Goal: Task Accomplishment & Management: Manage account settings

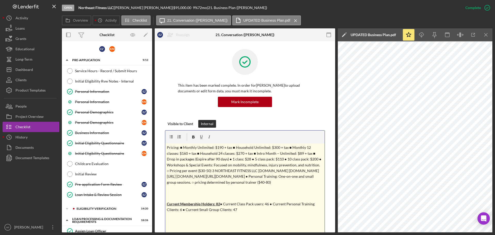
scroll to position [619, 0]
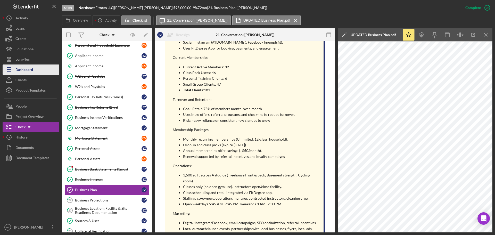
click at [38, 68] on button "Icon/Dashboard Dashboard" at bounding box center [31, 69] width 57 height 10
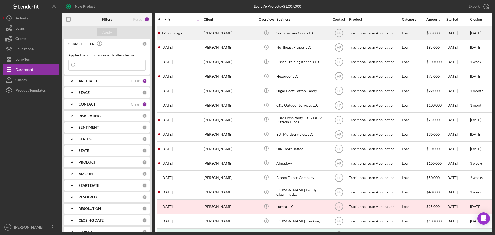
click at [226, 35] on div "[PERSON_NAME]" at bounding box center [230, 33] width 52 height 14
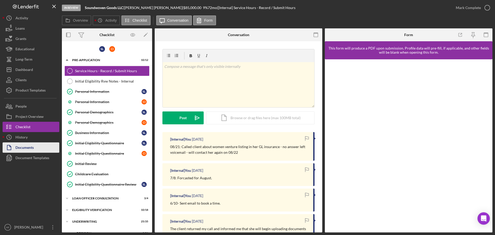
click at [22, 144] on div "Documents" at bounding box center [24, 148] width 18 height 12
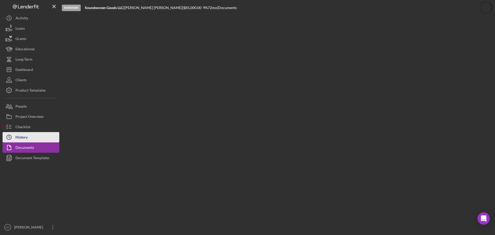
click at [22, 140] on div "History" at bounding box center [21, 138] width 12 height 12
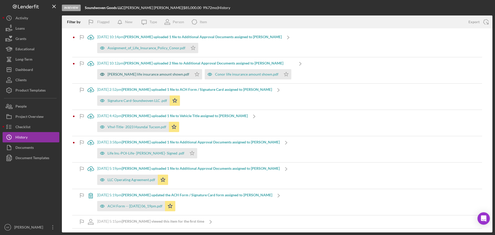
click at [140, 76] on div "[PERSON_NAME] life insurance amount shown.pdf" at bounding box center [149, 74] width 82 height 4
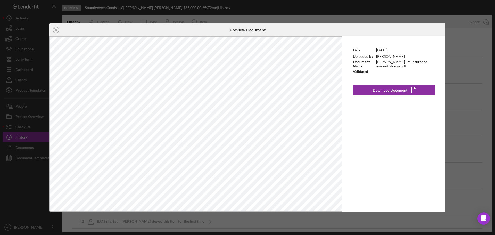
click at [459, 69] on div "Icon/Close Preview Document Date [DATE] Uploaded by [PERSON_NAME] Document Name…" at bounding box center [247, 117] width 495 height 235
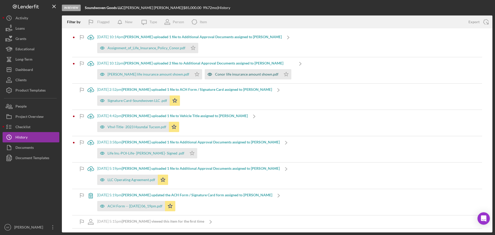
click at [215, 75] on div "Conor life insurance amount shown.pdf" at bounding box center [246, 74] width 63 height 4
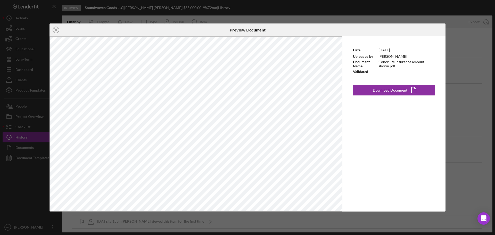
drag, startPoint x: 460, startPoint y: 91, endPoint x: 405, endPoint y: 81, distance: 56.3
click at [460, 90] on div "Icon/Close Preview Document Date [DATE] Uploaded by [PERSON_NAME] Document Name…" at bounding box center [247, 117] width 495 height 235
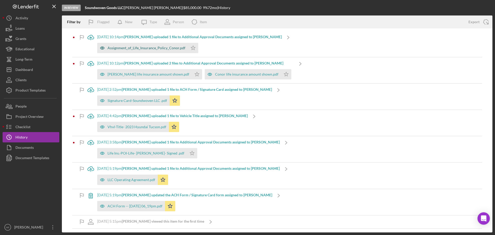
click at [173, 50] on div "Assignment_of_Life_Insurance_Policy_Conor.pdf" at bounding box center [147, 48] width 78 height 4
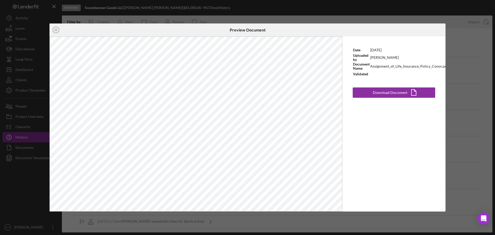
click at [467, 72] on div "Icon/Close Preview Document Date [DATE] Uploaded by [PERSON_NAME] Document Name…" at bounding box center [247, 117] width 495 height 235
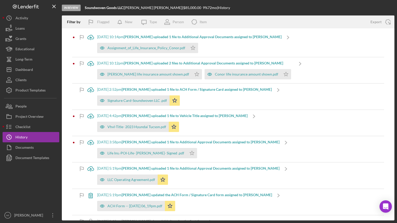
click at [163, 36] on b "[PERSON_NAME] uploaded 1 file to Additional Approval Documents assigned to [PER…" at bounding box center [203, 37] width 158 height 4
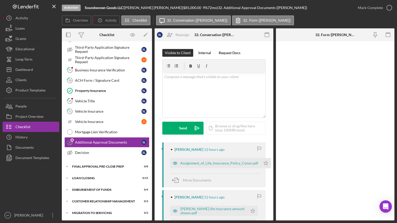
scroll to position [171, 0]
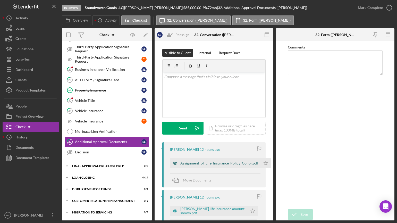
click at [203, 164] on div "Assignment_of_Life_Insurance_Policy_Conor.pdf" at bounding box center [220, 163] width 78 height 4
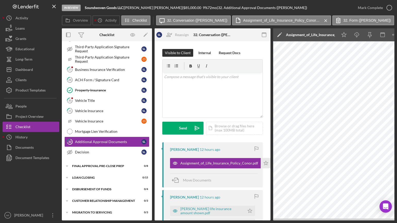
click at [277, 35] on icon "Icon/Edit" at bounding box center [279, 34] width 13 height 13
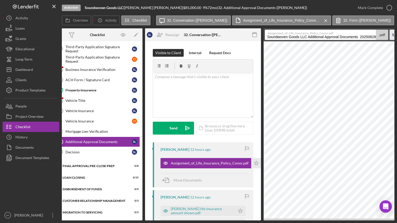
scroll to position [0, 37]
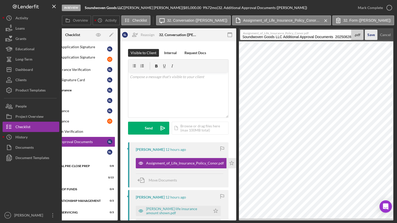
drag, startPoint x: 278, startPoint y: 38, endPoint x: 392, endPoint y: 36, distance: 114.0
click at [392, 36] on div "Overview Internal Workflow Stage In Review Icon/Dropdown Arrow Archive (can una…" at bounding box center [228, 124] width 333 height 192
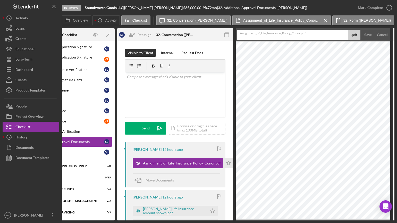
scroll to position [0, 0]
type input "Life Ins.-POI-Life-C.Ike-Signed"
click at [367, 36] on div "Save" at bounding box center [368, 35] width 7 height 10
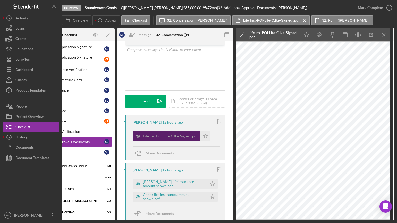
scroll to position [52, 0]
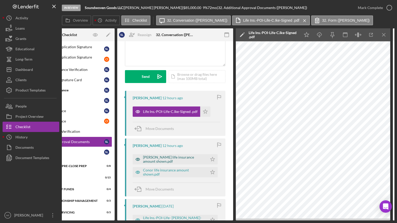
click at [154, 161] on div "[PERSON_NAME] life insurance amount shown.pdf" at bounding box center [174, 159] width 62 height 8
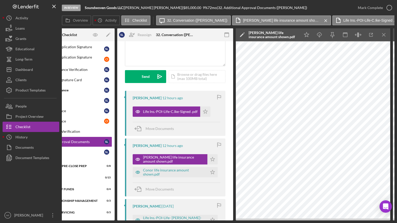
click at [241, 39] on icon "Icon/Edit" at bounding box center [242, 34] width 13 height 13
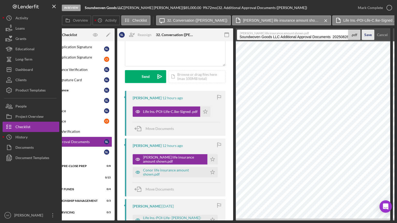
scroll to position [0, 1]
drag, startPoint x: 239, startPoint y: 36, endPoint x: 370, endPoint y: 36, distance: 130.2
click at [370, 36] on form "[PERSON_NAME] life insurance amount shown.pdf Soundwoven Goods LLC Additional A…" at bounding box center [313, 34] width 155 height 13
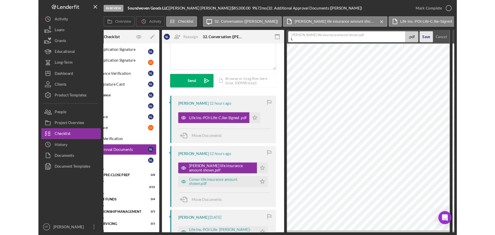
scroll to position [0, 0]
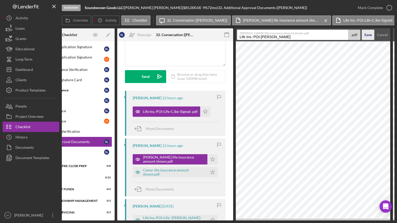
type input "Life Ins.-POI-[PERSON_NAME]"
click at [372, 36] on div "Save" at bounding box center [368, 35] width 7 height 10
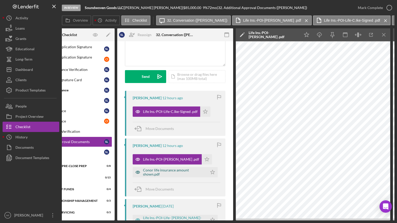
click at [163, 173] on div "Conor life insurance amount shown.pdf" at bounding box center [174, 172] width 62 height 8
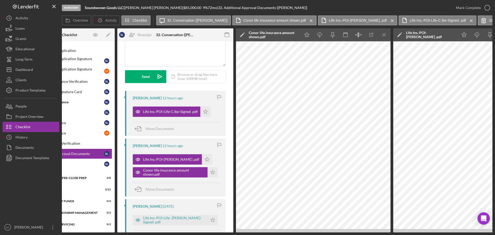
scroll to position [161, 0]
drag, startPoint x: 310, startPoint y: 232, endPoint x: 327, endPoint y: 231, distance: 16.6
click at [102, 174] on div "In Review Soundwoven Goods LLC | [PERSON_NAME] | $85,000.00 9 % 72 mo | 32. Add…" at bounding box center [247, 117] width 495 height 235
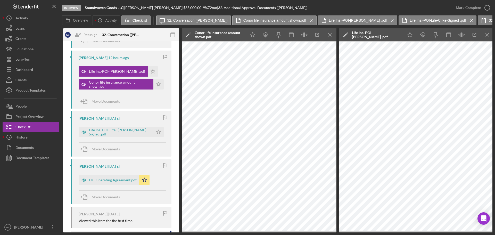
scroll to position [181, 0]
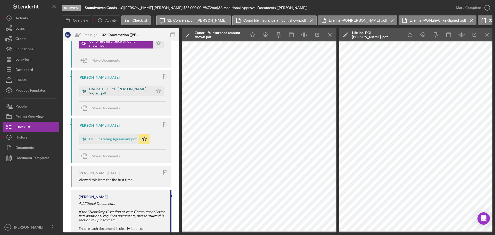
click at [118, 91] on div "Life Ins.-POI-Life- [PERSON_NAME]- Signed .pdf" at bounding box center [120, 91] width 62 height 8
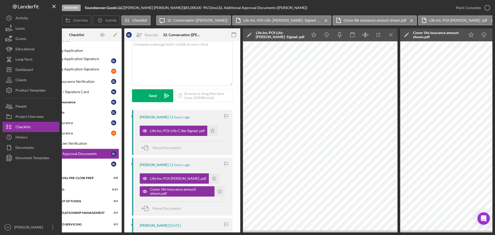
scroll to position [52, 0]
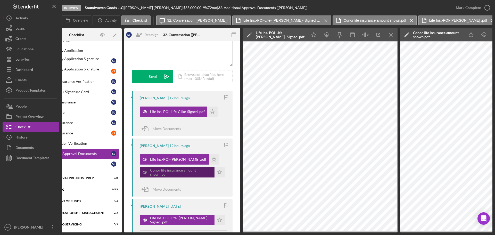
click at [184, 173] on div "Conor life insurance amount shown.pdf" at bounding box center [181, 172] width 62 height 8
click at [396, 36] on icon "Icon/Menu Close" at bounding box center [392, 35] width 12 height 12
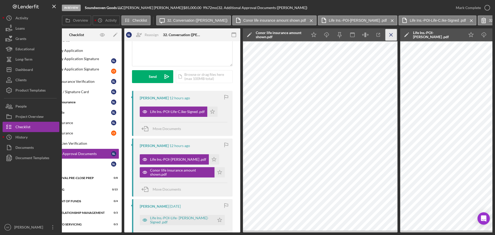
click at [389, 37] on icon "Icon/Menu Close" at bounding box center [392, 35] width 12 height 12
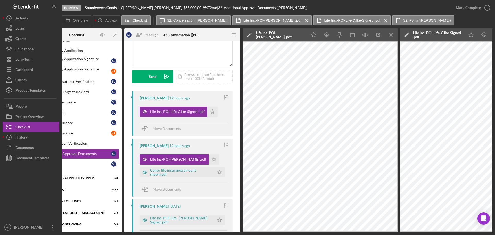
click at [389, 37] on icon "Icon/Menu Close" at bounding box center [392, 35] width 12 height 12
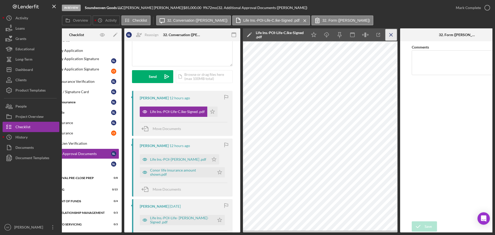
click at [389, 36] on icon "Icon/Menu Close" at bounding box center [392, 35] width 12 height 12
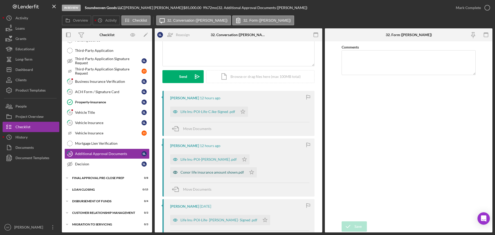
click at [210, 176] on div "Conor life insurance amount shown.pdf" at bounding box center [208, 172] width 76 height 10
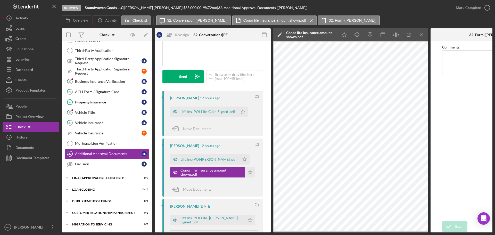
click at [281, 35] on icon "Icon/Edit" at bounding box center [279, 34] width 13 height 13
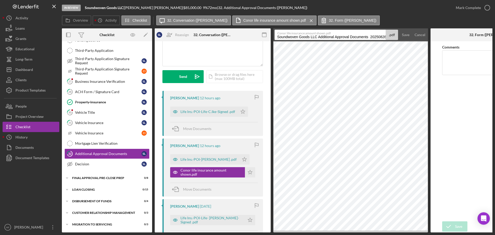
scroll to position [0, 1]
drag, startPoint x: 276, startPoint y: 38, endPoint x: 387, endPoint y: 41, distance: 110.9
click at [387, 41] on form "Conor life insurance amount shown.pdf Soundwoven Goods LLC Additional Approval …" at bounding box center [350, 34] width 155 height 13
click at [326, 37] on input "Life Ins.- POI- Life (Policy)" at bounding box center [330, 35] width 111 height 10
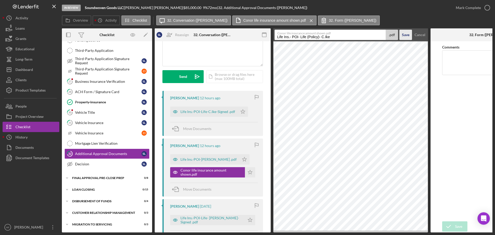
type input "Life Ins.- POI- Life (Policy)- C.Ike"
click at [404, 38] on div "Save" at bounding box center [405, 35] width 7 height 10
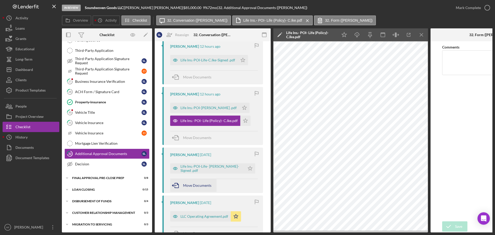
scroll to position [77, 0]
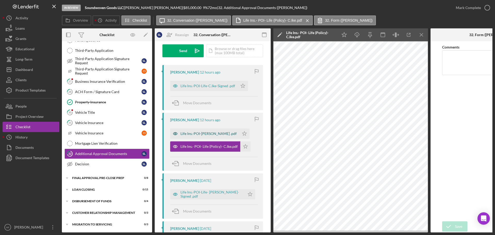
click at [207, 135] on div "Life Ins.-POI-[PERSON_NAME] .pdf" at bounding box center [209, 134] width 56 height 4
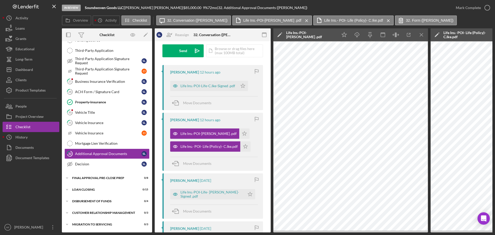
click at [282, 31] on icon "Icon/Edit" at bounding box center [279, 34] width 13 height 13
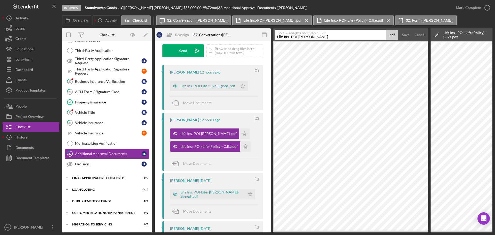
drag, startPoint x: 297, startPoint y: 36, endPoint x: 305, endPoint y: 36, distance: 7.8
click at [305, 36] on input "Life Ins.-POI-[PERSON_NAME]" at bounding box center [330, 35] width 111 height 10
drag, startPoint x: 312, startPoint y: 37, endPoint x: 301, endPoint y: 38, distance: 10.3
click at [299, 37] on input "Life Ins.-POI-[PERSON_NAME]" at bounding box center [330, 35] width 111 height 10
type input "Life Ins.-POI-Policy- [PERSON_NAME]"
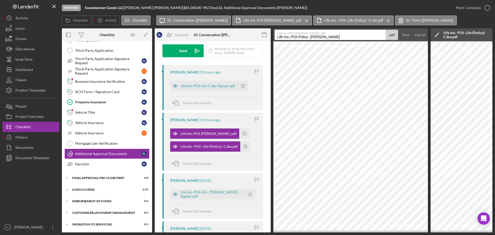
click at [337, 34] on label "Life Ins.-POI-[PERSON_NAME] .pdf" at bounding box center [331, 32] width 108 height 5
click at [337, 34] on input "Life Ins.-POI-Policy- [PERSON_NAME]" at bounding box center [330, 35] width 111 height 10
click at [332, 37] on input "Life Ins.-POI-Policy- [PERSON_NAME]" at bounding box center [330, 35] width 111 height 10
click at [408, 33] on div "Save" at bounding box center [405, 35] width 7 height 10
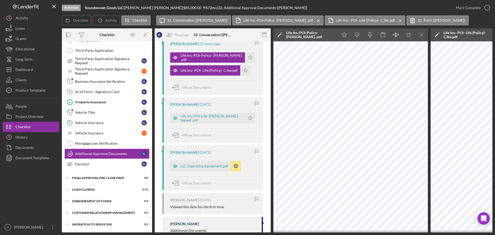
scroll to position [155, 0]
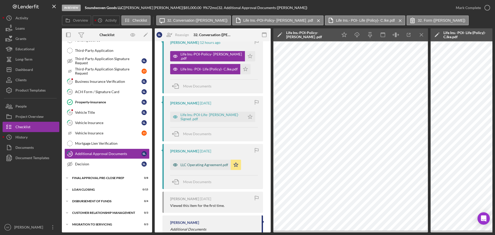
click at [206, 167] on div "LLC Operating Agreement.pdf" at bounding box center [200, 165] width 61 height 10
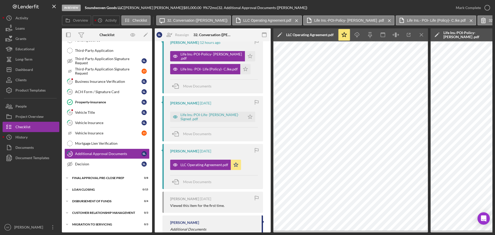
click at [282, 33] on icon at bounding box center [281, 32] width 1 height 1
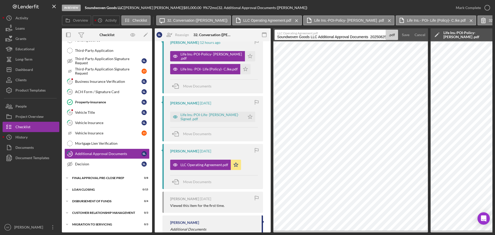
scroll to position [0, 1]
drag, startPoint x: 277, startPoint y: 37, endPoint x: 395, endPoint y: 36, distance: 117.1
click at [395, 36] on div "LLC Operating Agreement.pdf Soundwoven Goods LLC Additional Approval Documents …" at bounding box center [337, 35] width 124 height 10
type input "Busn Reg-Op Agree- Soundwoven Goods"
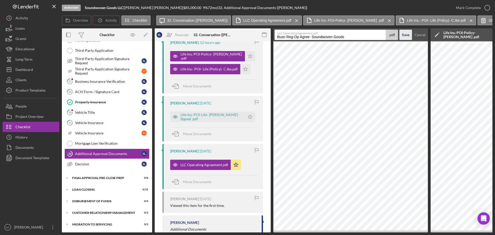
click at [405, 36] on div "Save" at bounding box center [405, 35] width 7 height 10
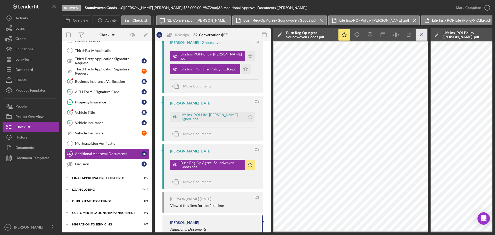
click at [418, 40] on icon "Icon/Menu Close" at bounding box center [422, 35] width 12 height 12
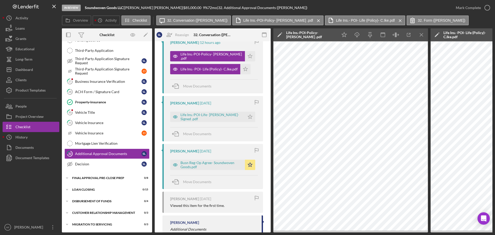
click at [281, 35] on icon "Icon/Edit" at bounding box center [279, 34] width 13 height 13
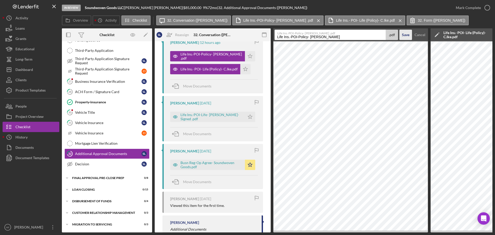
click at [405, 37] on div "Save" at bounding box center [405, 35] width 7 height 10
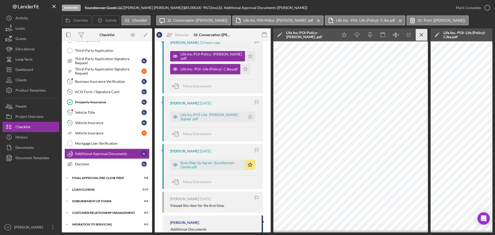
click at [424, 36] on icon "Icon/Menu Close" at bounding box center [422, 35] width 12 height 12
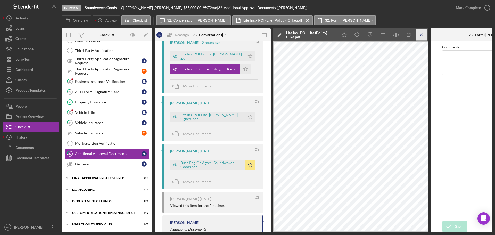
click at [424, 36] on icon "Icon/Menu Close" at bounding box center [422, 35] width 12 height 12
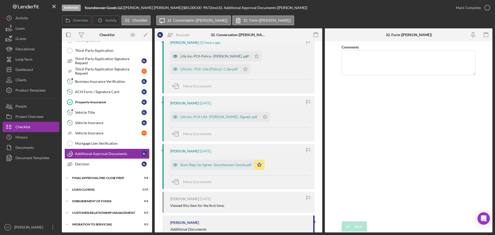
click at [191, 57] on div "Life Ins.-POI-Policy- [PERSON_NAME] .pdf" at bounding box center [215, 56] width 68 height 4
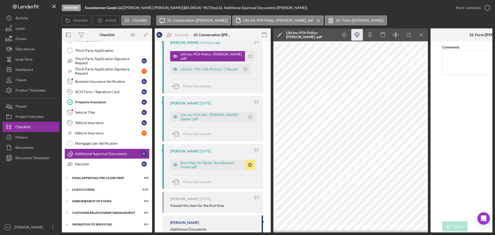
click at [358, 37] on icon "Icon/Download" at bounding box center [357, 35] width 12 height 12
click at [194, 72] on div "Life Ins.- POI- Life (Policy)- C.Ike.pdf" at bounding box center [205, 69] width 70 height 10
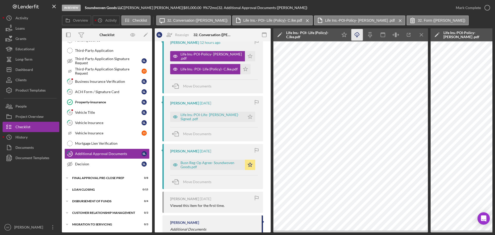
click at [357, 36] on icon "Icon/Download" at bounding box center [357, 35] width 12 height 12
click at [209, 119] on div "Life Ins.-POI-Life- [PERSON_NAME]- Signed .pdf" at bounding box center [212, 117] width 62 height 8
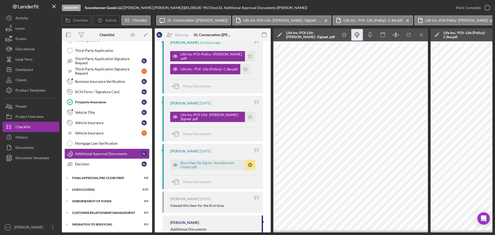
click at [354, 37] on icon "Icon/Download" at bounding box center [357, 35] width 12 height 12
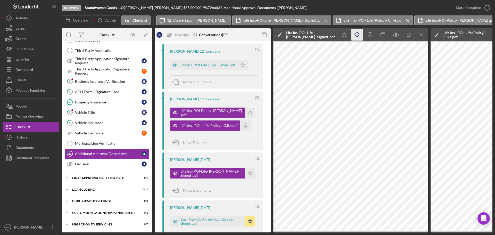
scroll to position [77, 0]
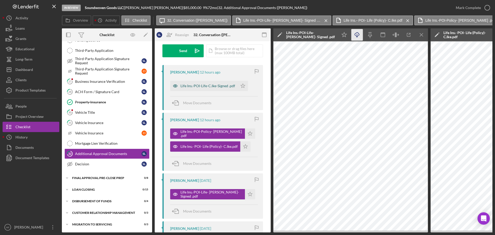
click at [210, 88] on div "Life Ins.-POI-Life-C.Ike-Signed .pdf" at bounding box center [204, 86] width 68 height 10
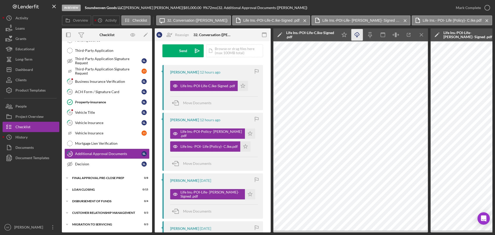
click at [359, 35] on icon "Icon/Download" at bounding box center [357, 35] width 12 height 12
click at [44, 70] on button "Icon/Dashboard Dashboard" at bounding box center [31, 69] width 57 height 10
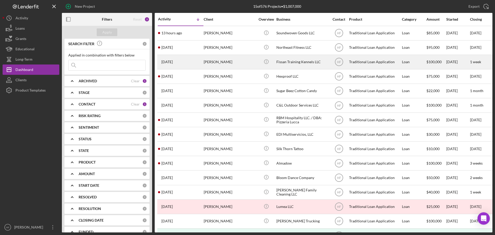
click at [215, 60] on div "[PERSON_NAME]" at bounding box center [230, 62] width 52 height 14
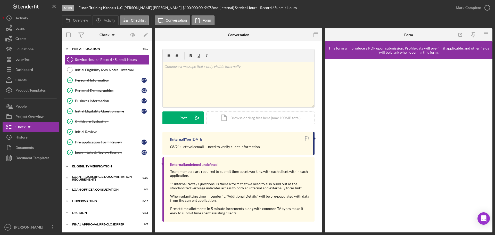
click at [68, 167] on icon "Icon/Expander" at bounding box center [67, 166] width 10 height 10
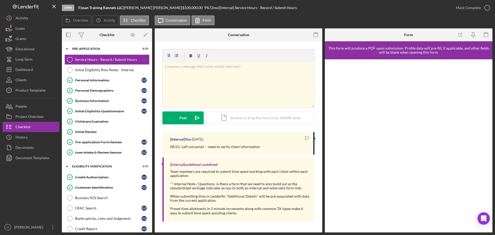
drag, startPoint x: 79, startPoint y: 7, endPoint x: 124, endPoint y: 8, distance: 44.6
click at [124, 8] on div "Fissan Training Kennels LLC |" at bounding box center [100, 8] width 45 height 4
copy div "Fissan Training Kennels LLC"
click at [28, 68] on div "Dashboard" at bounding box center [24, 70] width 18 height 12
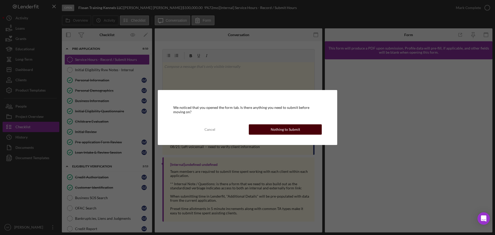
click at [272, 128] on div "Nothing to Submit" at bounding box center [285, 129] width 29 height 10
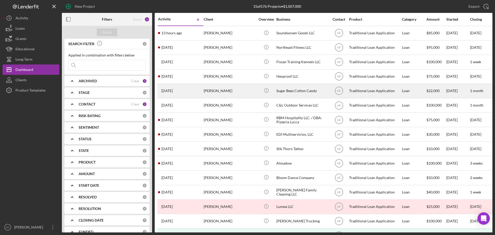
click at [246, 96] on div "[PERSON_NAME]" at bounding box center [230, 91] width 52 height 14
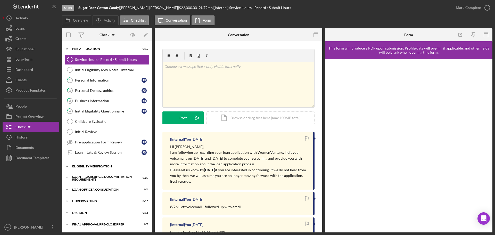
click at [83, 167] on div "Eligibility Verification" at bounding box center [108, 166] width 73 height 3
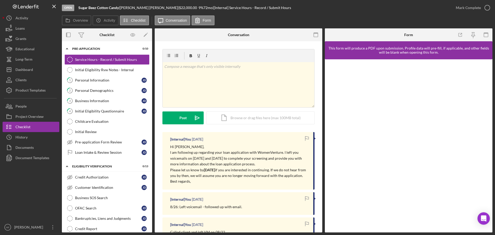
drag, startPoint x: 80, startPoint y: 9, endPoint x: 120, endPoint y: 6, distance: 40.0
click at [119, 6] on b "Sugar Beez Cotton Candy" at bounding box center [98, 7] width 40 height 4
click at [43, 68] on button "Icon/Dashboard Dashboard" at bounding box center [31, 69] width 57 height 10
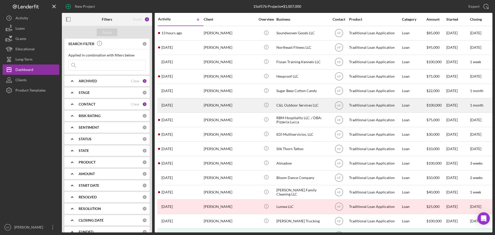
click at [236, 103] on div "[PERSON_NAME]" at bounding box center [230, 106] width 52 height 14
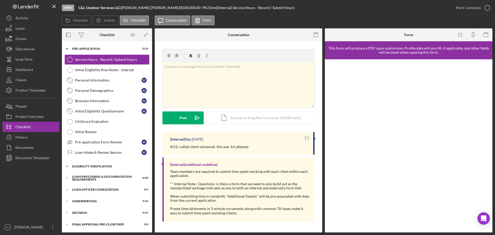
click at [104, 167] on div "Eligibility Verification" at bounding box center [108, 166] width 73 height 3
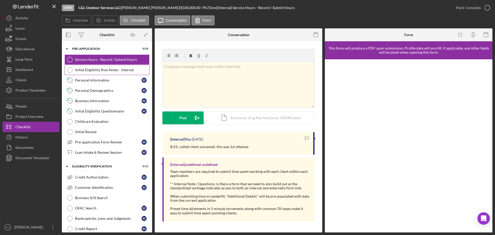
click at [117, 67] on link "Initial Eligibility Rvw Notes - Internal Initial Eligibility Rvw Notes - Intern…" at bounding box center [106, 70] width 85 height 10
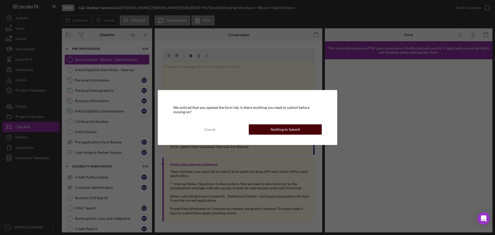
click at [288, 127] on div "Nothing to Submit" at bounding box center [285, 129] width 29 height 10
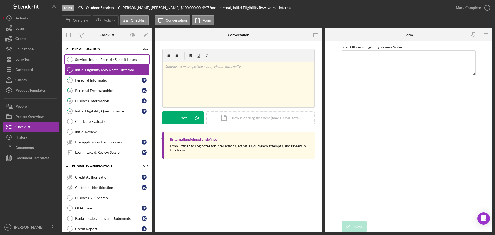
click at [105, 60] on div "Service Hours - Record / Submit Hours" at bounding box center [112, 60] width 74 height 4
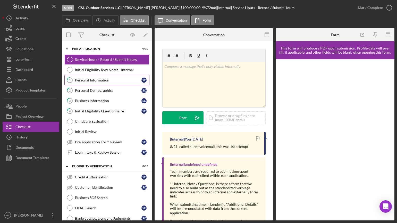
click at [129, 81] on div "Personal Information" at bounding box center [108, 80] width 67 height 4
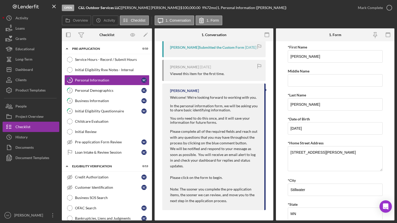
scroll to position [106, 0]
click at [110, 91] on div "Personal Demographics" at bounding box center [108, 90] width 67 height 4
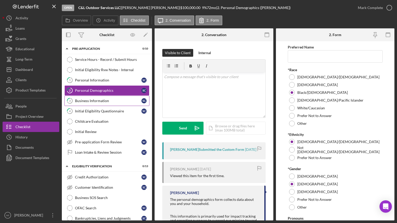
click at [110, 101] on div "Business Information" at bounding box center [108, 101] width 67 height 4
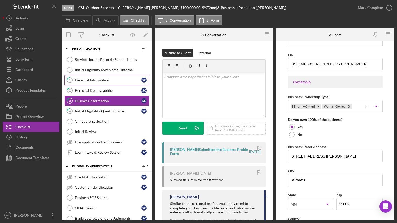
click at [105, 78] on div "Personal Information" at bounding box center [108, 80] width 67 height 4
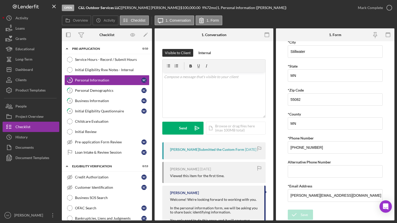
scroll to position [138, 0]
drag, startPoint x: 77, startPoint y: 6, endPoint x: 121, endPoint y: 7, distance: 44.9
click at [121, 7] on div "Open C&L Outdoor Services LLC | [PERSON_NAME] | $100,000.00 9 % 72 mo | 1. Pers…" at bounding box center [207, 7] width 291 height 15
copy div "C&L Outdoor Services LLC"
drag, startPoint x: 109, startPoint y: 59, endPoint x: 162, endPoint y: 60, distance: 53.6
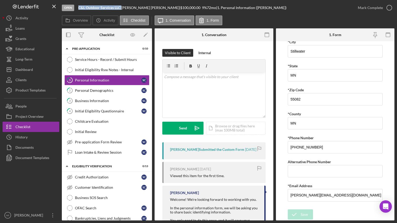
click at [109, 59] on div "Service Hours - Record / Submit Hours" at bounding box center [112, 60] width 74 height 4
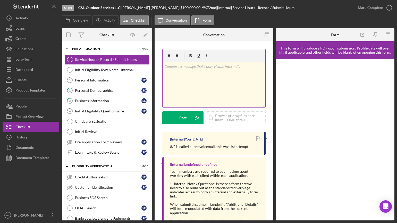
click at [206, 80] on div "v Color teal Color pink Remove color Add row above Add row below Add column bef…" at bounding box center [214, 84] width 103 height 45
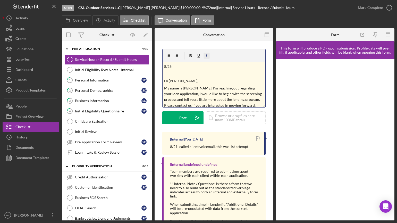
scroll to position [9, 0]
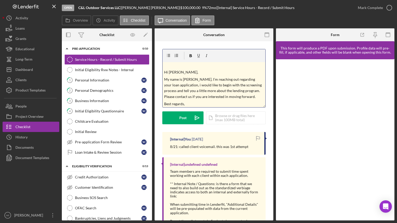
click at [229, 78] on p "My name is [PERSON_NAME]. I’m reaching out regarding your loan application, i w…" at bounding box center [214, 88] width 100 height 23
click at [182, 85] on p "My name is [PERSON_NAME]. I’m reaching out regarding your loan application, i w…" at bounding box center [214, 88] width 100 height 23
click at [164, 70] on p "Hi [PERSON_NAME]," at bounding box center [214, 72] width 100 height 6
click at [187, 117] on button "Post Icon/icon-invite-send" at bounding box center [182, 117] width 41 height 13
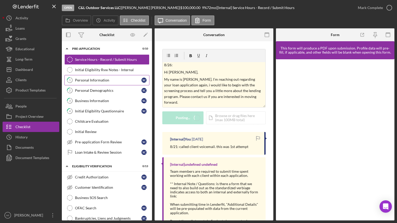
scroll to position [0, 0]
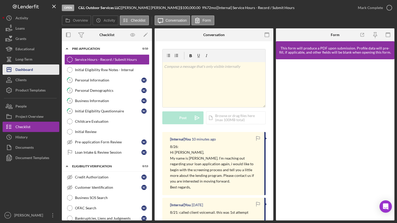
click at [27, 68] on div "Dashboard" at bounding box center [24, 70] width 18 height 12
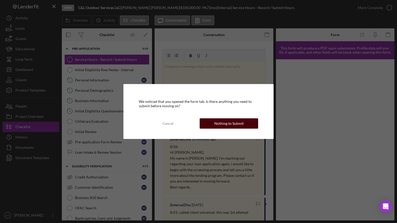
click at [230, 125] on div "Nothing to Submit" at bounding box center [229, 123] width 29 height 10
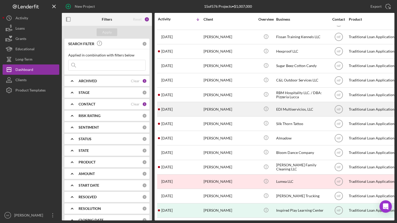
scroll to position [29, 0]
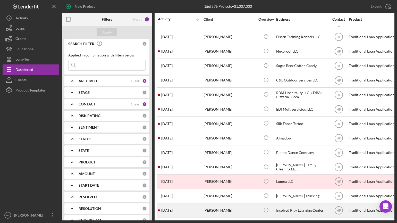
click at [234, 205] on div "[PERSON_NAME]" at bounding box center [230, 211] width 52 height 14
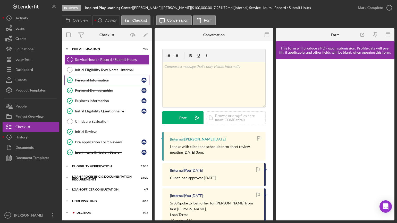
click at [106, 79] on div "Personal Information" at bounding box center [108, 80] width 67 height 4
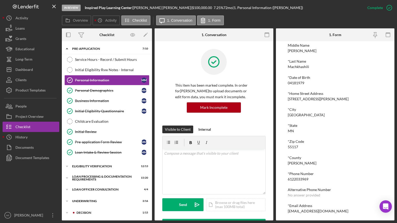
scroll to position [40, 0]
click at [23, 69] on div "Dashboard" at bounding box center [24, 70] width 18 height 12
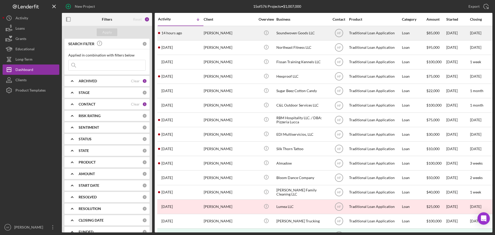
click at [207, 37] on div "[PERSON_NAME]" at bounding box center [230, 33] width 52 height 14
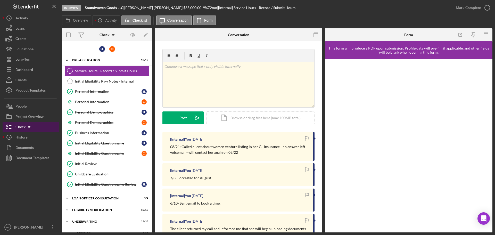
click at [22, 128] on div "Checklist" at bounding box center [22, 128] width 15 height 12
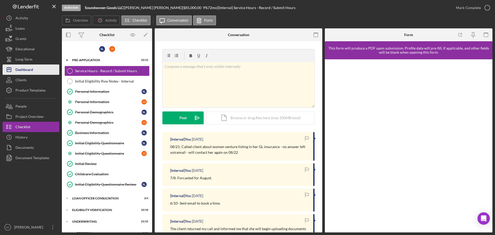
click at [25, 72] on div "Dashboard" at bounding box center [24, 70] width 18 height 12
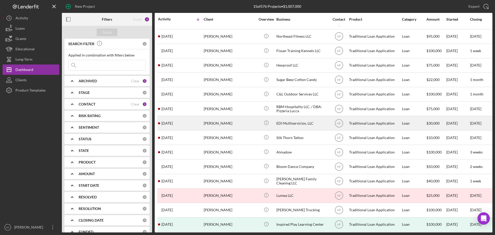
scroll to position [17, 0]
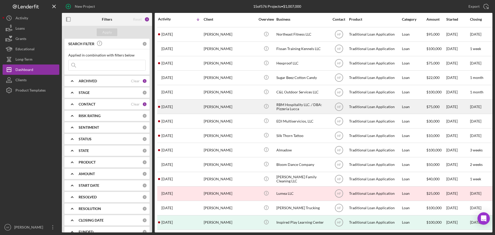
click at [179, 108] on div "[DATE] [PERSON_NAME]" at bounding box center [180, 107] width 45 height 14
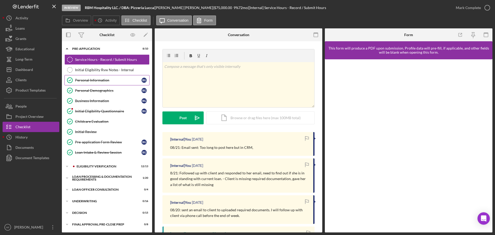
click at [113, 83] on link "Personal Information Personal Information B G" at bounding box center [106, 80] width 85 height 10
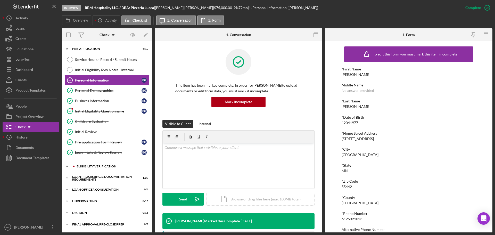
click at [100, 171] on div "Icon/Expander Eligibility Verification 12 / 13" at bounding box center [107, 166] width 90 height 10
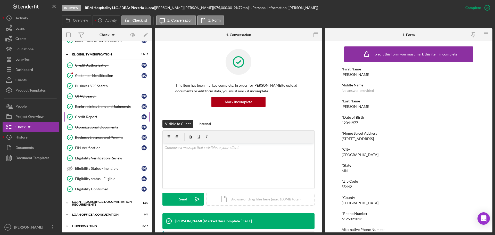
scroll to position [103, 0]
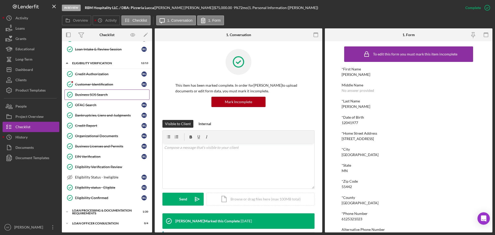
click at [98, 93] on div "Business SOS Search" at bounding box center [112, 95] width 74 height 4
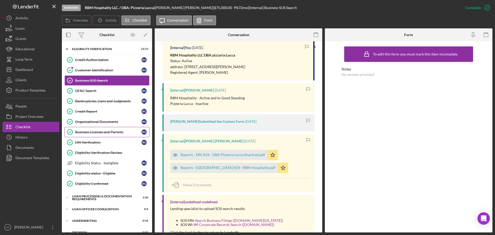
scroll to position [129, 0]
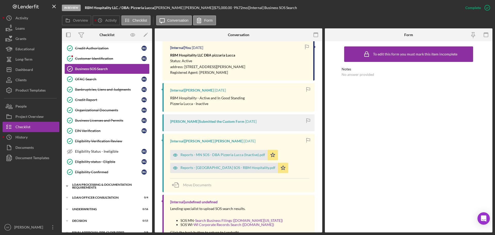
click at [91, 186] on div "Loan Processing & Documentation Requirements" at bounding box center [108, 186] width 73 height 6
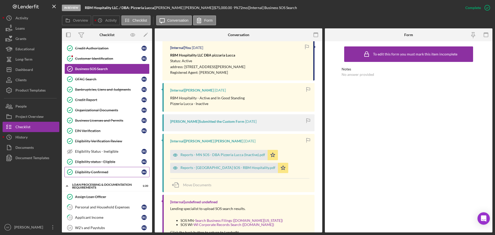
scroll to position [181, 0]
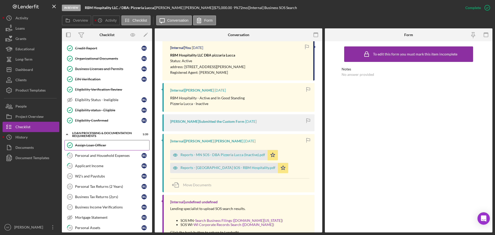
click at [110, 149] on link "Assign Loan Officer Assign Loan Officer" at bounding box center [106, 145] width 85 height 10
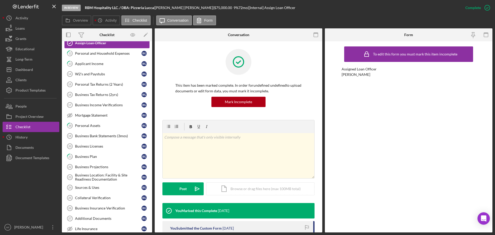
scroll to position [284, 0]
click at [106, 54] on link "12 Personal and Household Expenses B G" at bounding box center [106, 52] width 85 height 10
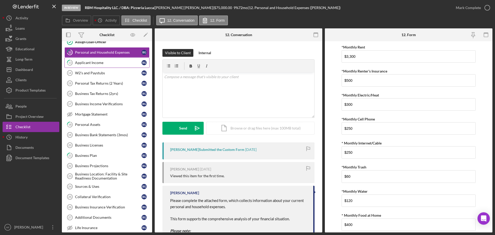
click at [107, 67] on link "13 Applicant Income B G" at bounding box center [106, 63] width 85 height 10
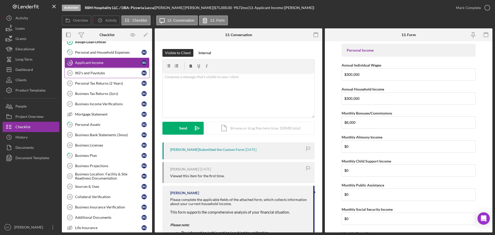
click at [107, 73] on div "W2's and Paystubs" at bounding box center [108, 73] width 67 height 4
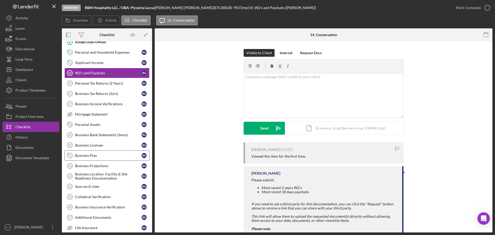
click at [110, 158] on div "Business Plan" at bounding box center [108, 155] width 67 height 4
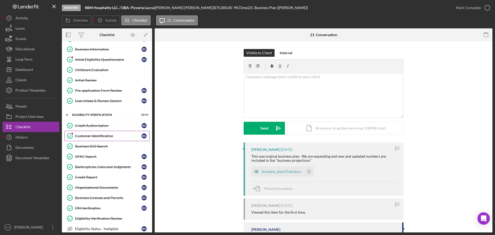
scroll to position [77, 0]
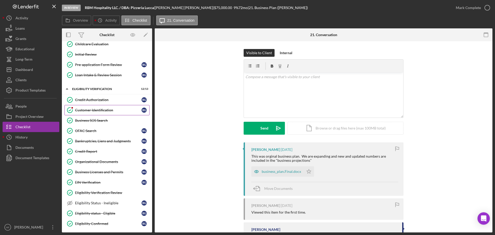
click at [121, 112] on div "Customer Identification" at bounding box center [108, 110] width 67 height 4
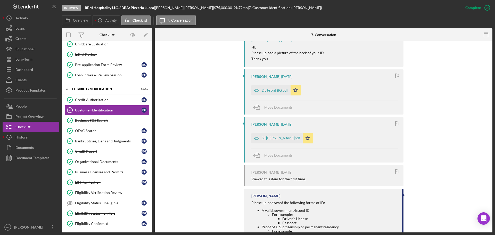
scroll to position [258, 0]
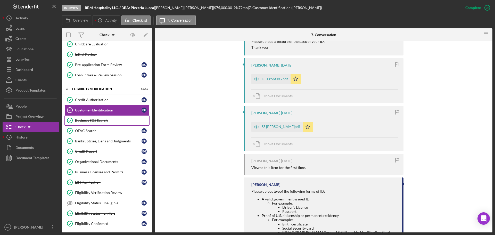
click at [114, 121] on div "Business SOS Search" at bounding box center [112, 120] width 74 height 4
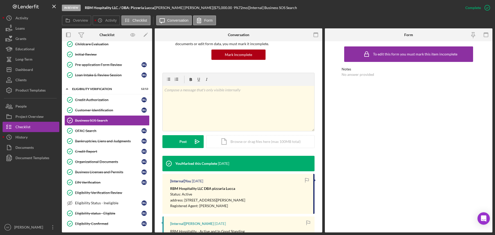
scroll to position [155, 0]
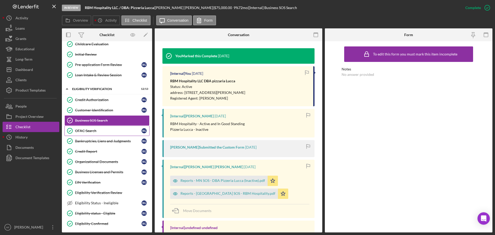
click at [106, 133] on div "OFAC Search" at bounding box center [108, 131] width 67 height 4
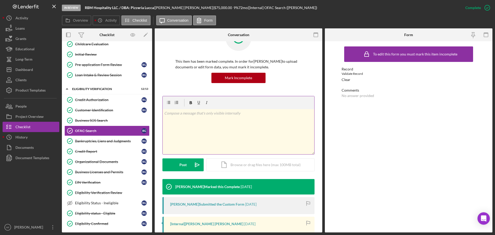
scroll to position [110, 0]
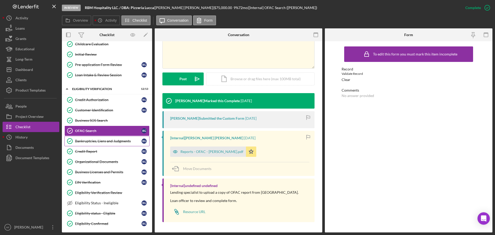
click at [129, 143] on div "Bankruptcies, Liens and Judgments" at bounding box center [108, 141] width 67 height 4
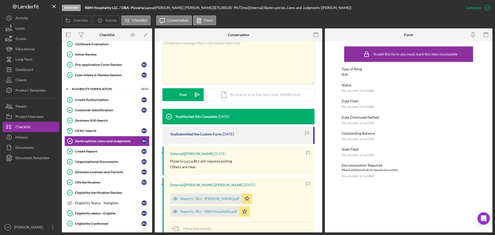
scroll to position [103, 0]
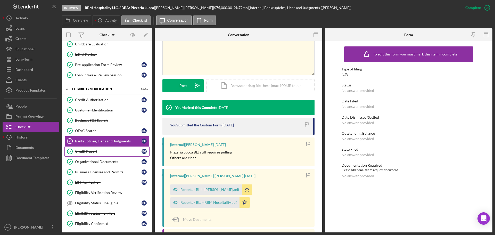
click at [118, 153] on div "Credit Report" at bounding box center [108, 151] width 67 height 4
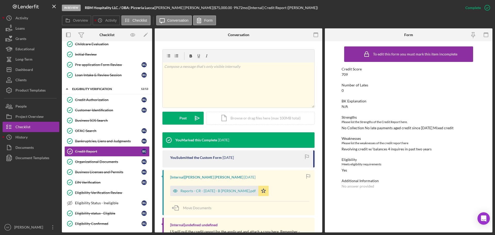
scroll to position [77, 0]
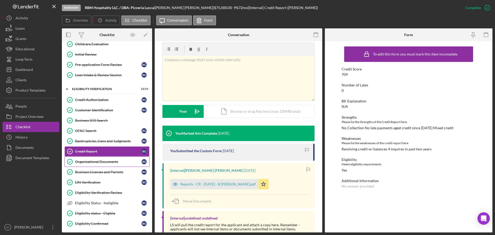
click at [106, 166] on link "Organizational Documents Organizational Documents B G" at bounding box center [106, 162] width 85 height 10
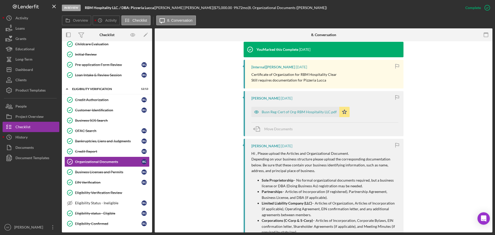
scroll to position [181, 0]
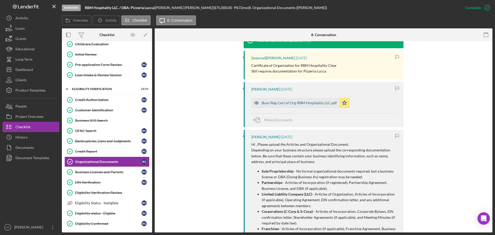
click at [289, 105] on div "Busn Reg-Cert of Org-RBM Hospitality LLC.pdf" at bounding box center [295, 103] width 88 height 10
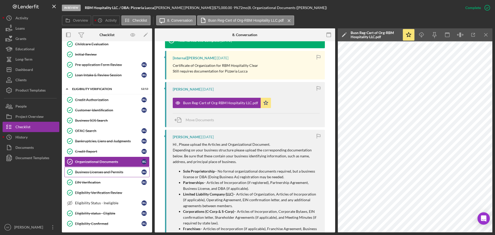
click at [107, 173] on div "Business Licenses and Permits" at bounding box center [108, 172] width 67 height 4
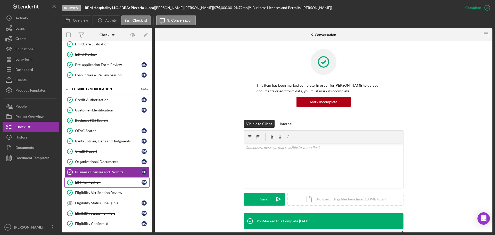
click at [105, 181] on div "EIN Verification" at bounding box center [108, 182] width 67 height 4
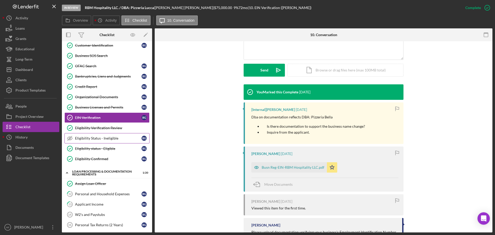
scroll to position [181, 0]
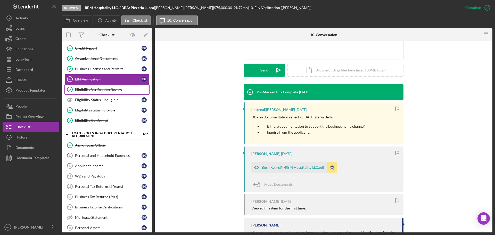
click at [105, 89] on div "Eligibility Verification Review" at bounding box center [112, 89] width 74 height 4
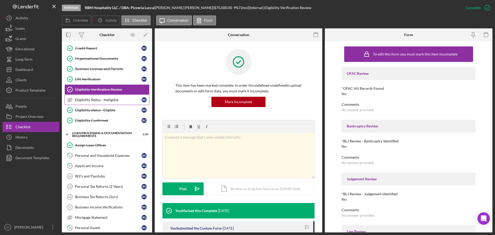
click at [108, 99] on div "Eligibility Status - Ineligible" at bounding box center [108, 100] width 67 height 4
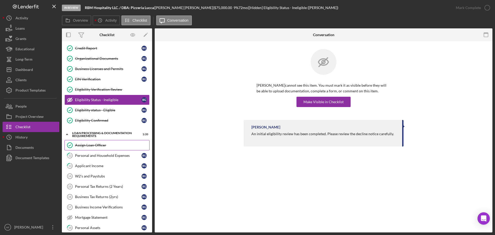
click at [114, 149] on link "Assign Loan Officer Assign Loan Officer" at bounding box center [106, 145] width 85 height 10
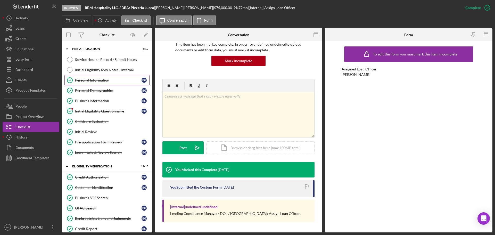
click at [107, 85] on link "Personal Information Personal Information B G" at bounding box center [106, 80] width 85 height 10
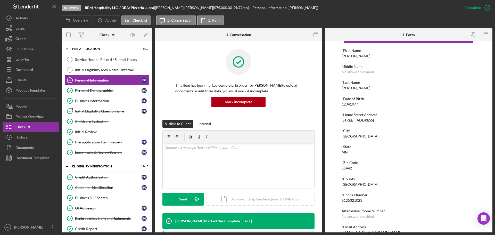
scroll to position [28, 0]
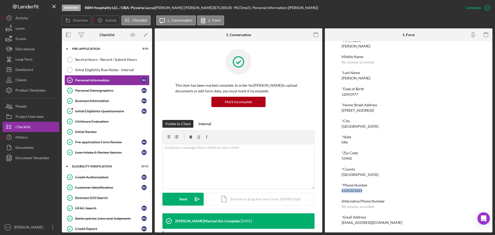
drag, startPoint x: 364, startPoint y: 190, endPoint x: 332, endPoint y: 189, distance: 31.7
click at [332, 189] on div "To edit this form you must mark this item incomplete *First Name [PERSON_NAME] …" at bounding box center [409, 136] width 168 height 191
copy div "6125321023"
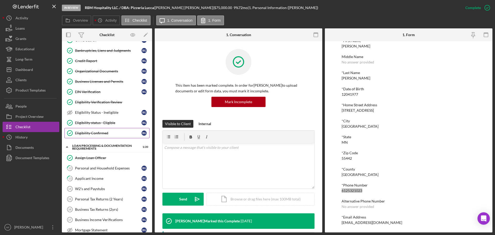
scroll to position [181, 0]
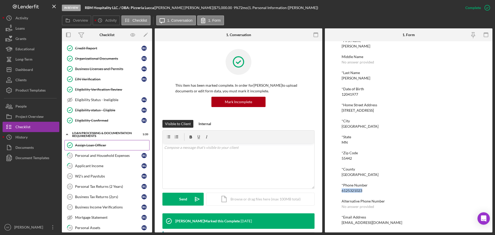
click at [117, 143] on div "Assign Loan Officer" at bounding box center [112, 145] width 74 height 4
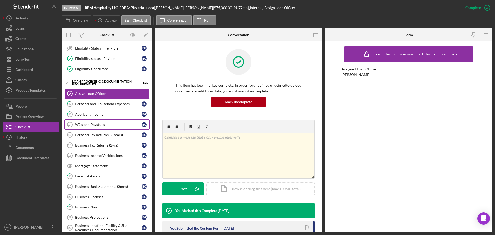
scroll to position [284, 0]
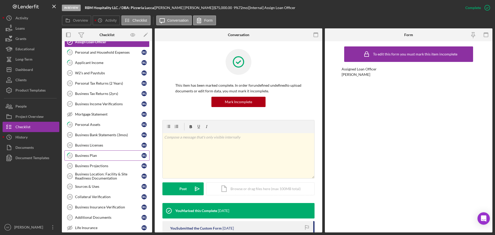
click at [106, 153] on link "21 Business [MEDICAL_DATA] G" at bounding box center [106, 155] width 85 height 10
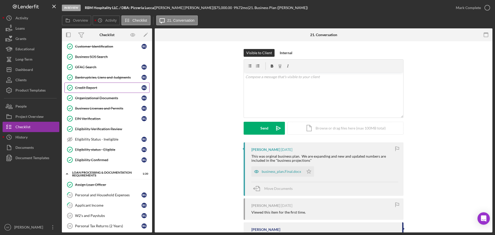
scroll to position [129, 0]
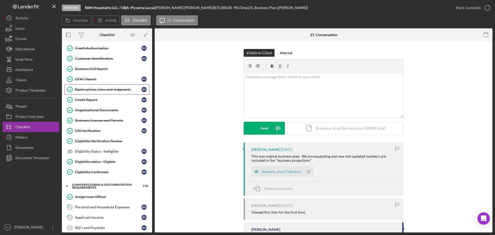
click at [115, 89] on div "Bankruptcies, Liens and Judgments" at bounding box center [108, 89] width 67 height 4
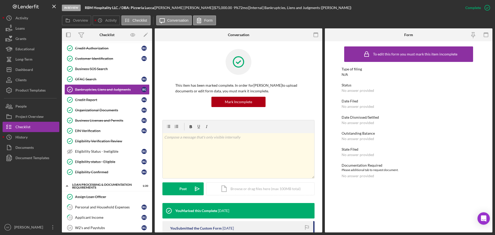
scroll to position [155, 0]
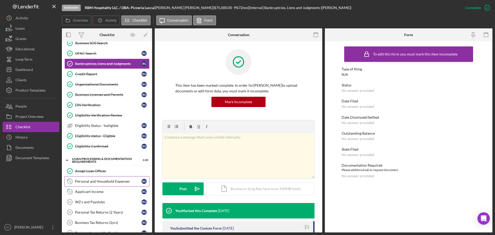
click at [115, 181] on div "Personal and Household Expenses" at bounding box center [108, 181] width 67 height 4
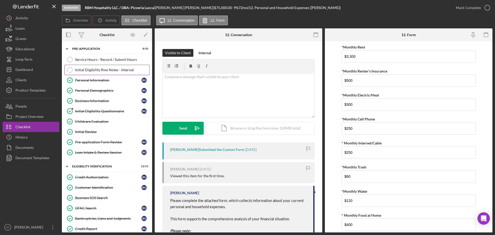
drag, startPoint x: 105, startPoint y: 62, endPoint x: 115, endPoint y: 65, distance: 11.0
click at [105, 62] on link "Service Hours - Record / Submit Hours Service Hours - Record / Submit Hours" at bounding box center [106, 59] width 85 height 10
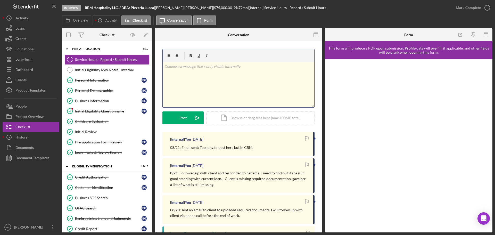
click at [205, 82] on div "v Color teal Color pink Remove color Add row above Add row below Add column bef…" at bounding box center [239, 84] width 152 height 45
click at [171, 71] on p at bounding box center [238, 74] width 149 height 6
drag, startPoint x: 192, startPoint y: 82, endPoint x: 153, endPoint y: 64, distance: 42.9
click at [151, 63] on div "Overview Internal Workflow Stage In Review Icon/Dropdown Arrow Archive (can una…" at bounding box center [277, 130] width 431 height 204
click at [31, 68] on div "Dashboard" at bounding box center [24, 70] width 18 height 12
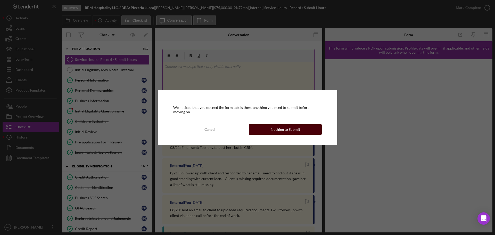
click at [287, 134] on div "Nothing to Submit" at bounding box center [285, 129] width 29 height 10
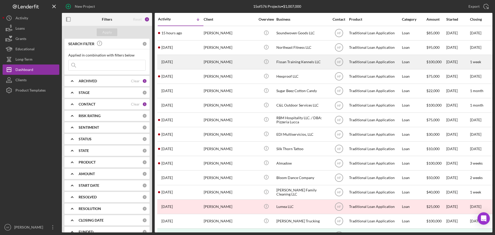
click at [234, 66] on div "[PERSON_NAME]" at bounding box center [230, 62] width 52 height 14
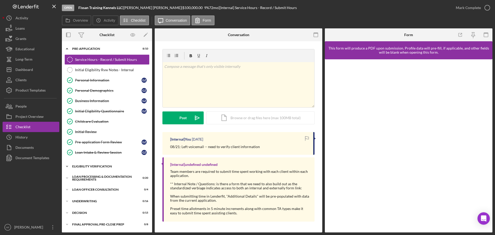
click at [96, 165] on div "Eligibility Verification" at bounding box center [108, 166] width 73 height 3
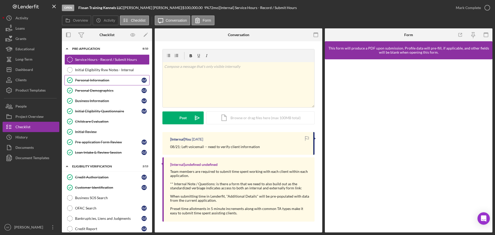
drag, startPoint x: 91, startPoint y: 82, endPoint x: 98, endPoint y: 84, distance: 7.3
click at [92, 82] on div "Personal Information" at bounding box center [108, 80] width 67 height 4
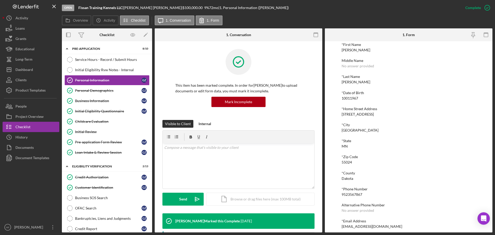
scroll to position [28, 0]
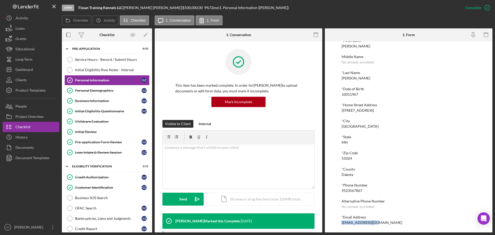
drag, startPoint x: 372, startPoint y: 222, endPoint x: 338, endPoint y: 221, distance: 34.0
click at [338, 221] on div "To edit this form you must mark this item incomplete *First Name [PERSON_NAME] …" at bounding box center [409, 136] width 168 height 191
copy div "[EMAIL_ADDRESS][DOMAIN_NAME]"
click at [27, 69] on div "Dashboard" at bounding box center [24, 70] width 18 height 12
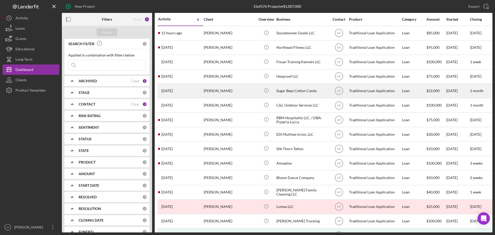
click at [227, 94] on div "[PERSON_NAME]" at bounding box center [230, 91] width 52 height 14
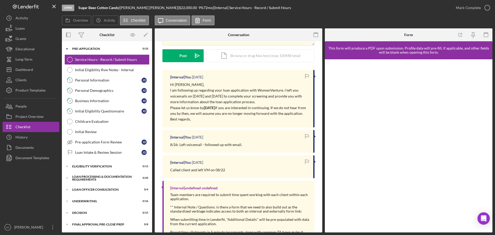
scroll to position [77, 0]
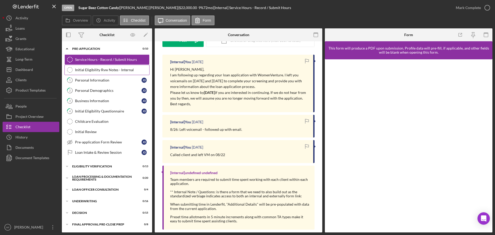
click at [123, 72] on div "Initial Eligibility Rvw Notes - Internal" at bounding box center [112, 70] width 74 height 4
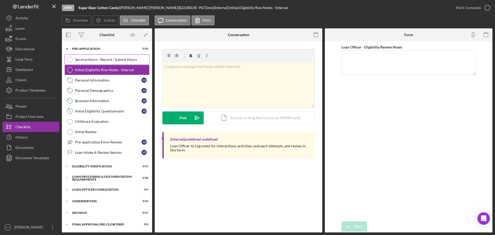
click at [125, 61] on div "Service Hours - Record / Submit Hours" at bounding box center [112, 60] width 74 height 4
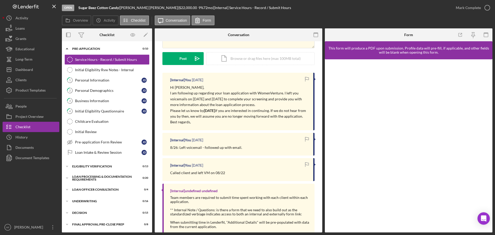
scroll to position [91, 0]
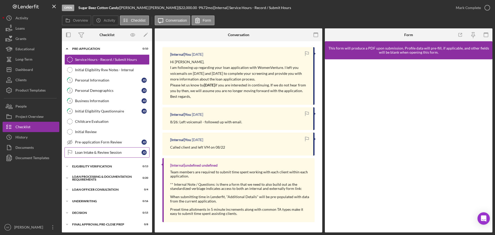
click at [99, 152] on div "Loan Intake & Review Session" at bounding box center [108, 152] width 67 height 4
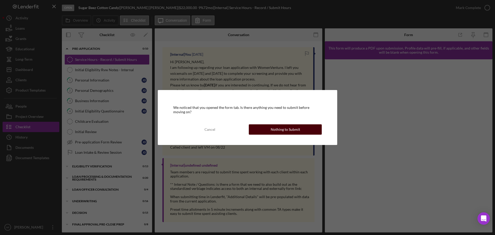
click at [273, 132] on div "Nothing to Submit" at bounding box center [285, 129] width 29 height 10
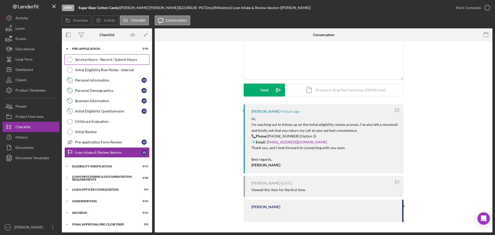
click at [127, 61] on div "Service Hours - Record / Submit Hours" at bounding box center [112, 60] width 74 height 4
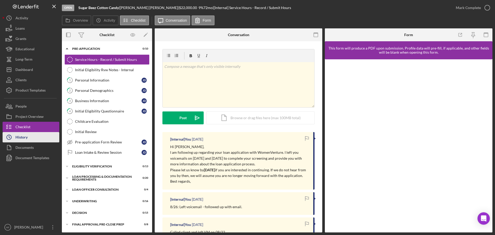
click at [18, 140] on div "History" at bounding box center [21, 138] width 12 height 12
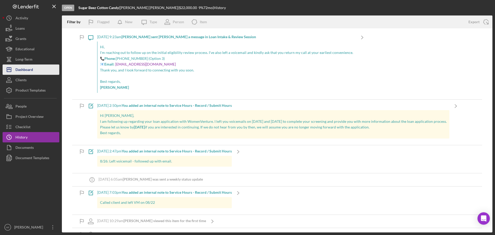
click at [32, 68] on div "Dashboard" at bounding box center [24, 70] width 18 height 12
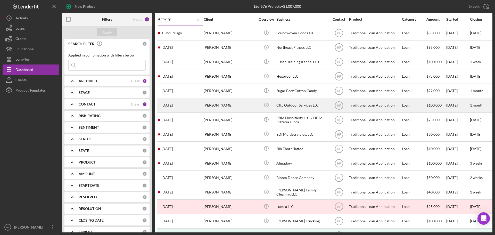
click at [241, 104] on div "[PERSON_NAME]" at bounding box center [230, 106] width 52 height 14
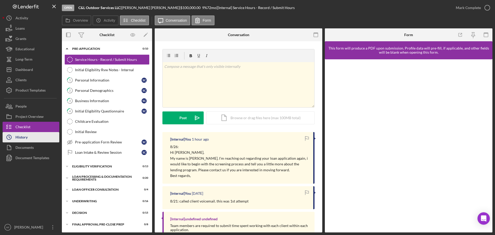
click at [19, 137] on div "History" at bounding box center [21, 138] width 12 height 12
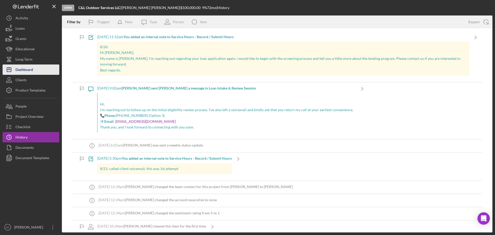
click at [27, 69] on div "Dashboard" at bounding box center [24, 70] width 18 height 12
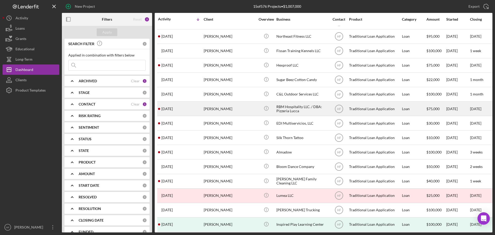
scroll to position [17, 0]
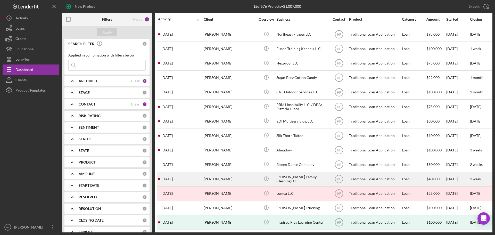
click at [242, 177] on div "[PERSON_NAME]" at bounding box center [230, 179] width 52 height 14
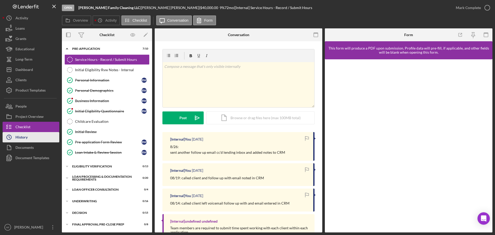
click at [29, 136] on button "Icon/History History" at bounding box center [31, 137] width 57 height 10
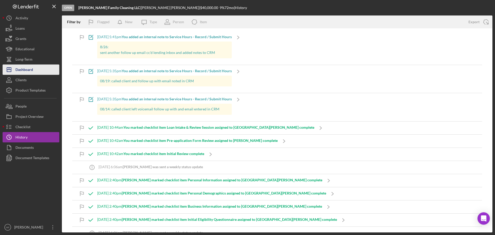
click at [33, 69] on div "Dashboard" at bounding box center [24, 70] width 18 height 12
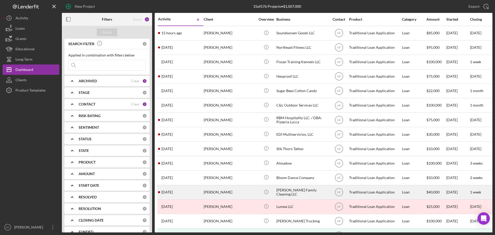
click at [242, 194] on div "[PERSON_NAME]" at bounding box center [230, 192] width 52 height 14
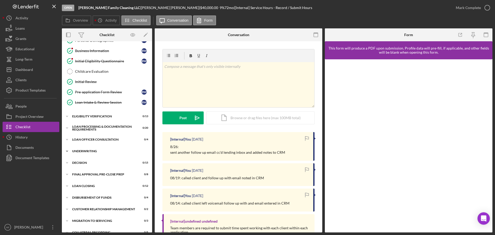
scroll to position [58, 0]
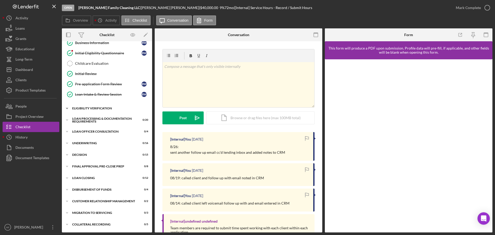
click at [70, 109] on icon "Icon/Expander" at bounding box center [67, 108] width 10 height 10
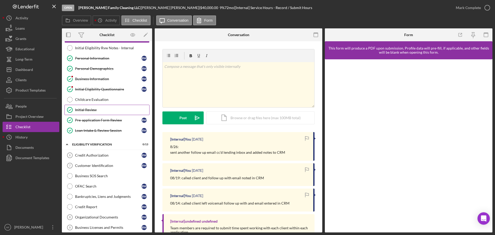
scroll to position [52, 0]
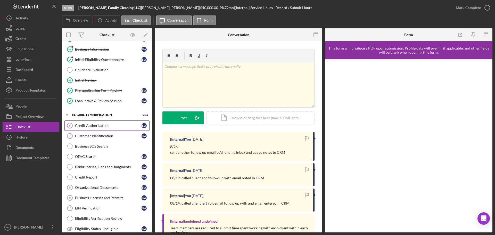
click at [114, 124] on div "Credit Authorization" at bounding box center [108, 126] width 67 height 4
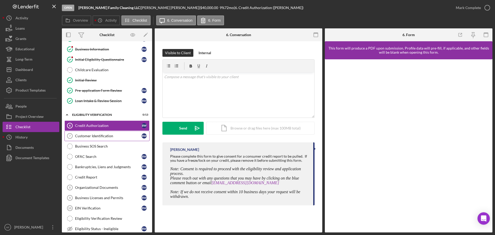
click at [117, 135] on div "Customer Identification" at bounding box center [108, 136] width 67 height 4
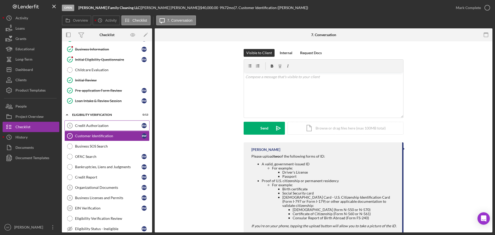
click at [123, 126] on div "Credit Authorization" at bounding box center [108, 126] width 67 height 4
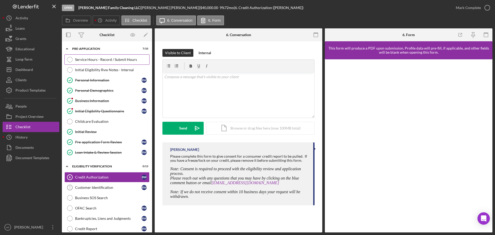
click at [97, 61] on div "Service Hours - Record / Submit Hours" at bounding box center [112, 60] width 74 height 4
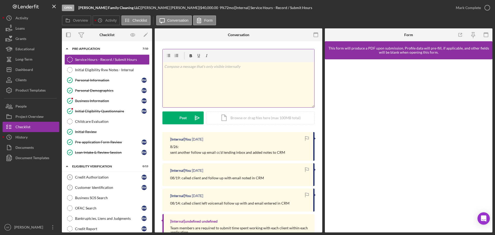
click at [232, 86] on div "v Color teal Color pink Remove color Add row above Add row below Add column bef…" at bounding box center [239, 84] width 152 height 45
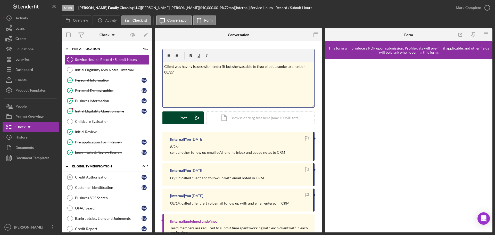
click at [177, 119] on button "Post Icon/icon-invite-send" at bounding box center [182, 117] width 41 height 13
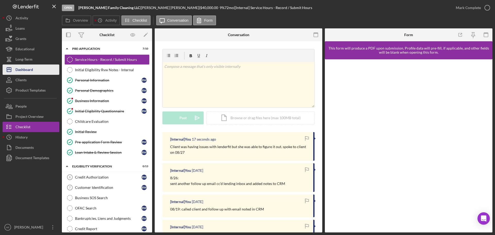
click at [20, 73] on div "Dashboard" at bounding box center [24, 70] width 18 height 12
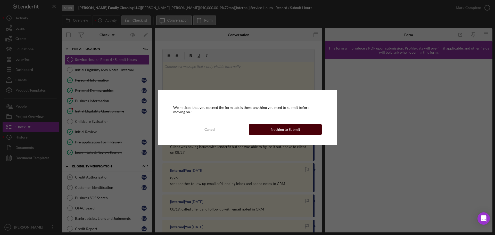
click at [265, 129] on button "Nothing to Submit" at bounding box center [285, 129] width 73 height 10
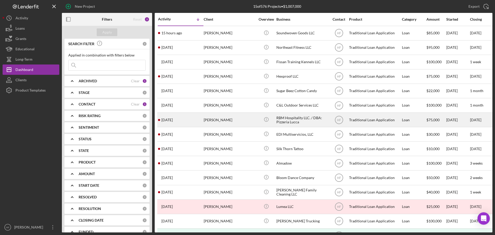
click at [259, 118] on div "Icon/Info" at bounding box center [266, 120] width 19 height 14
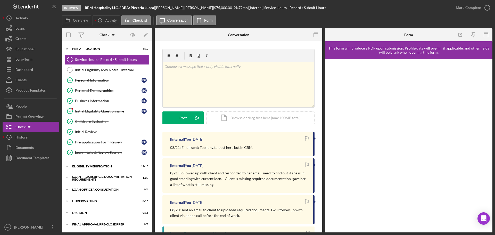
click at [93, 161] on div "Icon/Expander Pre-Application 8 / 10 Service Hours - Record / Submit Hours Serv…" at bounding box center [107, 166] width 90 height 244
click at [93, 165] on div "Eligibility Verification" at bounding box center [108, 166] width 73 height 3
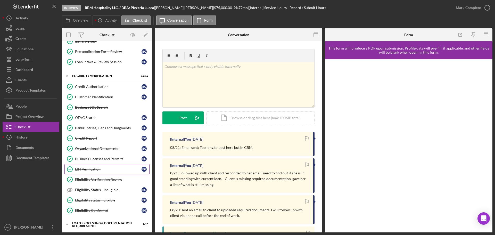
scroll to position [103, 0]
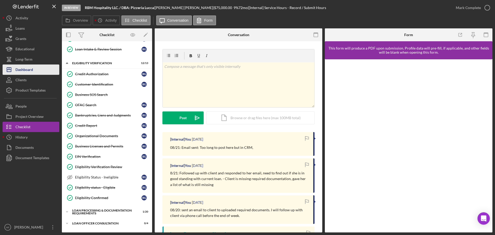
click at [38, 69] on button "Icon/Dashboard Dashboard" at bounding box center [31, 69] width 57 height 10
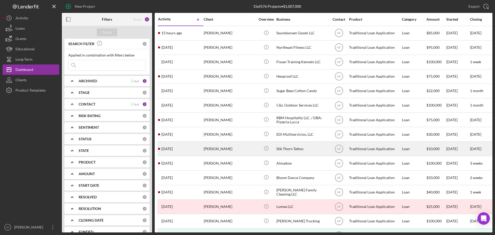
click at [226, 148] on div "[PERSON_NAME]" at bounding box center [230, 149] width 52 height 14
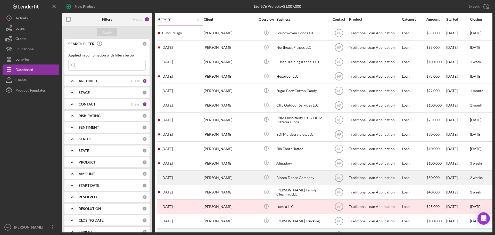
click at [237, 178] on div "[PERSON_NAME]" at bounding box center [230, 178] width 52 height 14
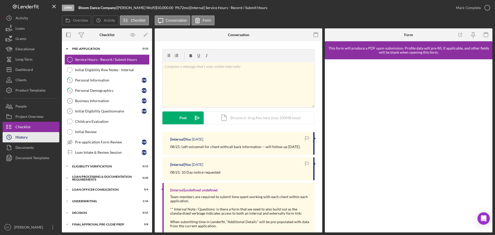
click at [42, 137] on button "Icon/History History" at bounding box center [31, 137] width 57 height 10
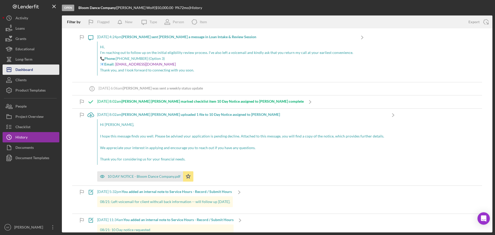
click at [37, 68] on button "Icon/Dashboard Dashboard" at bounding box center [31, 69] width 57 height 10
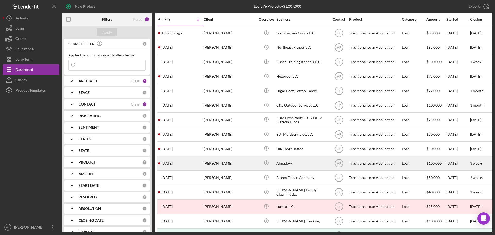
click at [234, 161] on div "[PERSON_NAME]" at bounding box center [230, 163] width 52 height 14
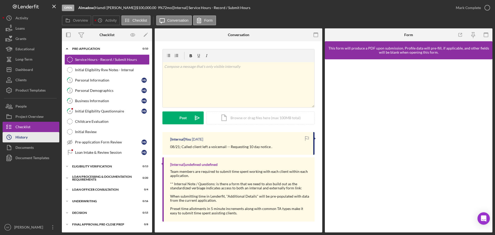
click at [30, 138] on button "Icon/History History" at bounding box center [31, 137] width 57 height 10
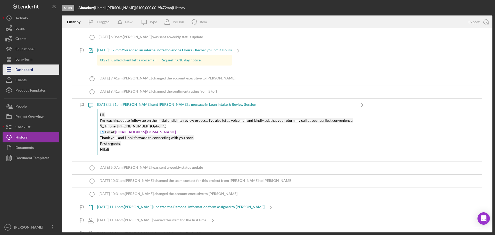
click at [33, 72] on div "Dashboard" at bounding box center [24, 70] width 18 height 12
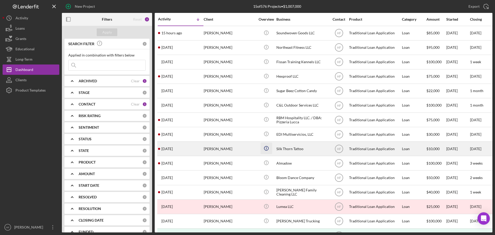
scroll to position [17, 0]
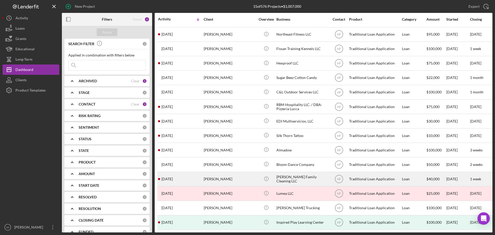
click at [249, 176] on div "[PERSON_NAME]" at bounding box center [230, 179] width 52 height 14
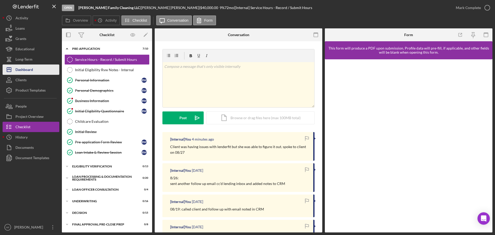
click at [28, 70] on div "Dashboard" at bounding box center [24, 70] width 18 height 12
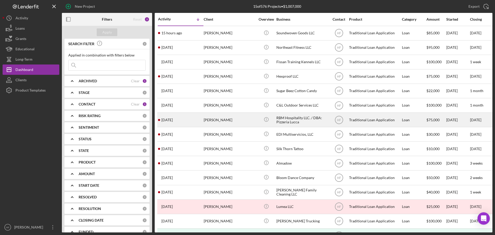
click at [241, 116] on div "[PERSON_NAME]" at bounding box center [230, 120] width 52 height 14
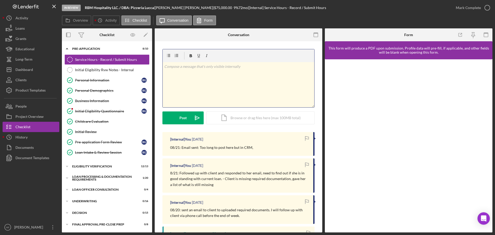
click at [209, 76] on div "v Color teal Color pink Remove color Add row above Add row below Add column bef…" at bounding box center [239, 84] width 152 height 45
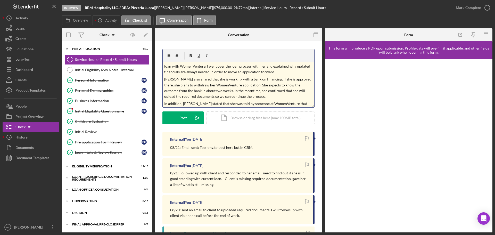
scroll to position [26, 0]
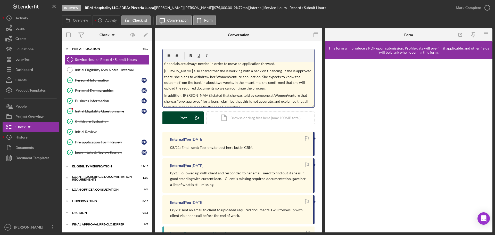
click at [180, 120] on div "Post" at bounding box center [182, 117] width 7 height 13
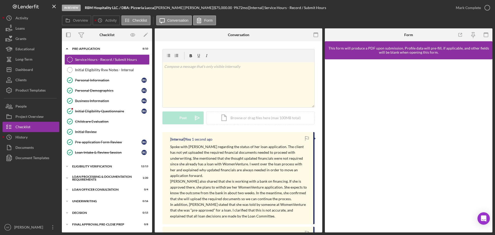
scroll to position [0, 0]
click at [39, 66] on button "Icon/Dashboard Dashboard" at bounding box center [31, 69] width 57 height 10
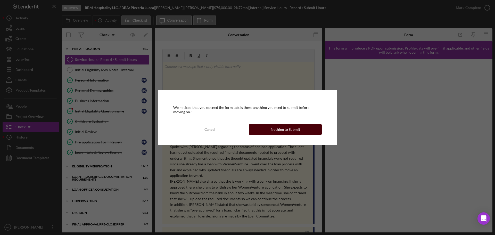
click at [298, 130] on div "Nothing to Submit" at bounding box center [285, 129] width 29 height 10
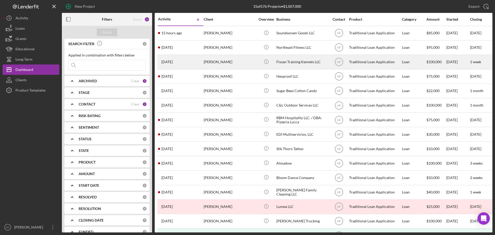
click at [227, 66] on div "[PERSON_NAME]" at bounding box center [230, 62] width 52 height 14
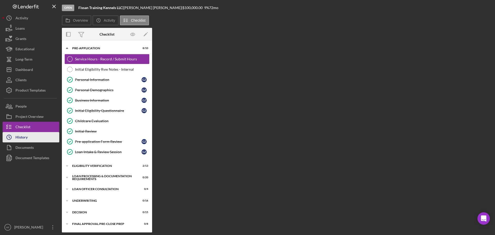
click at [34, 138] on button "Icon/History History" at bounding box center [31, 137] width 57 height 10
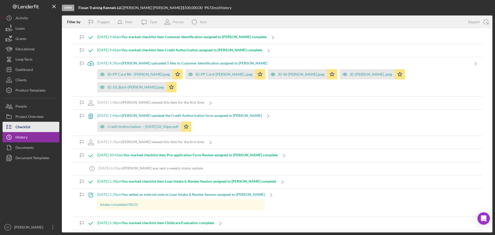
drag, startPoint x: 42, startPoint y: 129, endPoint x: 50, endPoint y: 126, distance: 9.0
click at [42, 129] on button "Checklist" at bounding box center [31, 127] width 57 height 10
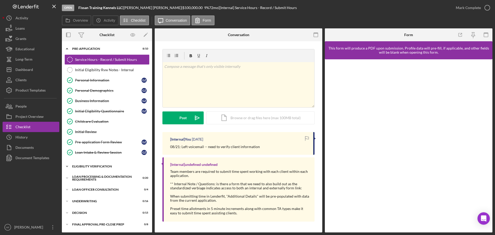
click at [102, 167] on div "Eligibility Verification" at bounding box center [108, 166] width 73 height 3
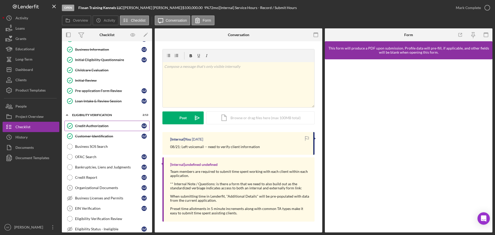
scroll to position [52, 0]
click at [115, 146] on div "Business SOS Search" at bounding box center [112, 146] width 74 height 4
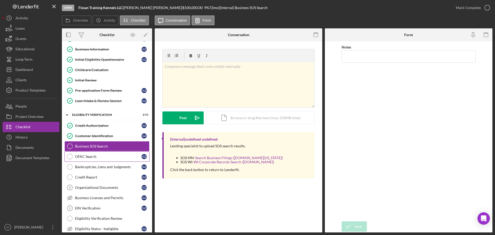
click at [119, 156] on div "OFAC Search" at bounding box center [108, 156] width 67 height 4
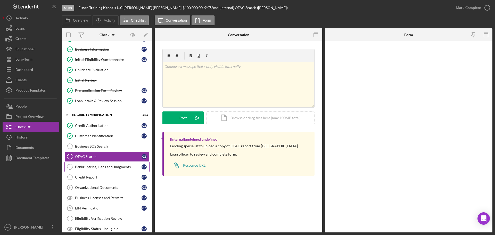
click at [119, 165] on div "Bankruptcies, Liens and Judgments" at bounding box center [108, 167] width 67 height 4
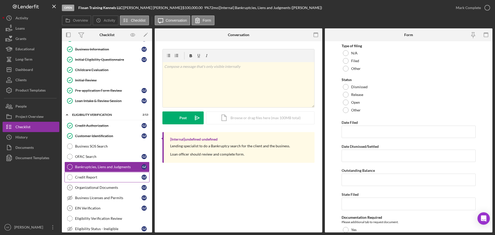
click at [119, 175] on div "Credit Report" at bounding box center [108, 177] width 67 height 4
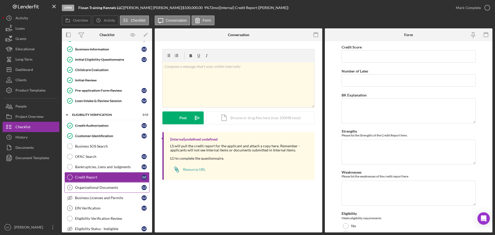
click at [119, 188] on div "Organizational Documents" at bounding box center [108, 187] width 67 height 4
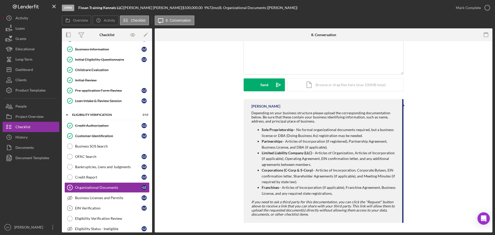
scroll to position [18, 0]
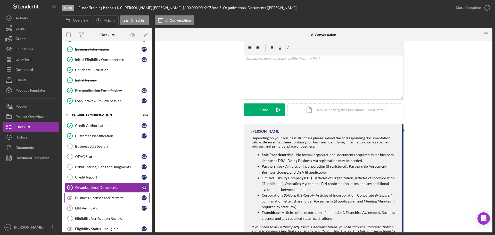
click at [95, 196] on div "Business Licenses and Permits" at bounding box center [108, 198] width 67 height 4
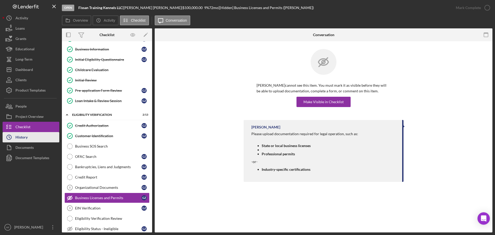
click at [18, 137] on div "History" at bounding box center [21, 138] width 12 height 12
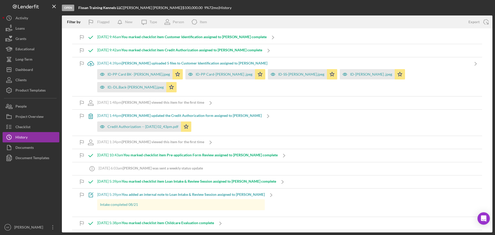
click at [198, 64] on b "[PERSON_NAME] uploaded 5 files to Customer Identification assigned to [PERSON_N…" at bounding box center [195, 63] width 146 height 4
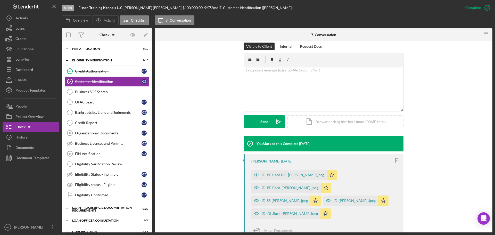
scroll to position [155, 0]
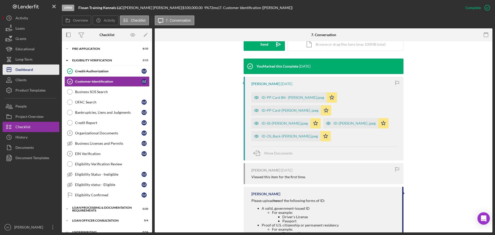
click at [21, 71] on div "Dashboard" at bounding box center [24, 70] width 18 height 12
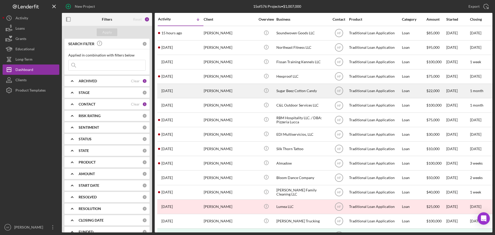
click at [233, 93] on div "[PERSON_NAME]" at bounding box center [230, 91] width 52 height 14
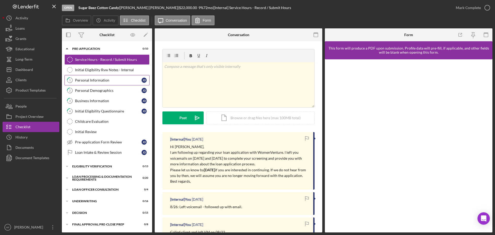
click at [101, 80] on div "Personal Information" at bounding box center [108, 80] width 67 height 4
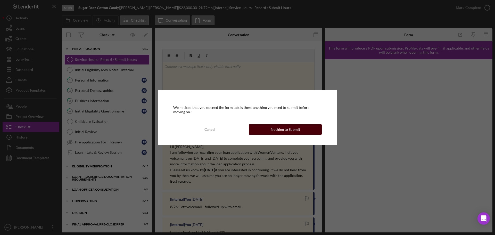
click at [292, 129] on div "Nothing to Submit" at bounding box center [285, 129] width 29 height 10
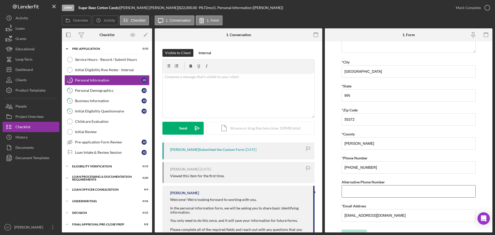
scroll to position [127, 0]
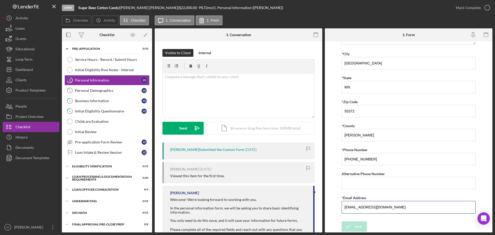
drag, startPoint x: 385, startPoint y: 207, endPoint x: 340, endPoint y: 210, distance: 45.2
click at [330, 211] on form "*First Name [PERSON_NAME] Middle Name *Last Name [PERSON_NAME] *Date of Birth […" at bounding box center [409, 136] width 168 height 191
click at [36, 69] on button "Icon/Dashboard Dashboard" at bounding box center [31, 69] width 57 height 10
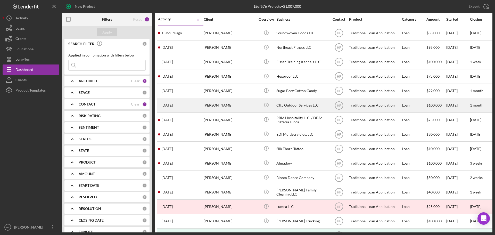
click at [231, 108] on div "[PERSON_NAME]" at bounding box center [230, 106] width 52 height 14
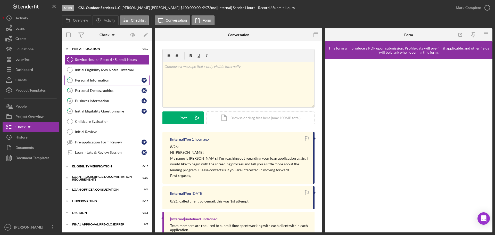
click at [104, 80] on div "Personal Information" at bounding box center [108, 80] width 67 height 4
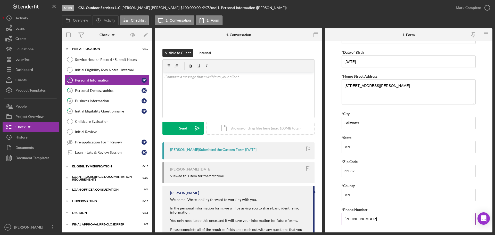
scroll to position [127, 0]
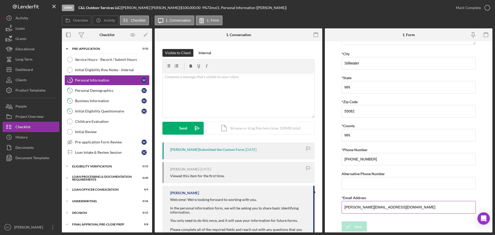
drag, startPoint x: 397, startPoint y: 208, endPoint x: 345, endPoint y: 209, distance: 52.4
click at [345, 209] on input "[PERSON_NAME][EMAIL_ADDRESS][DOMAIN_NAME]" at bounding box center [409, 207] width 134 height 12
click at [22, 136] on div "History" at bounding box center [21, 138] width 12 height 12
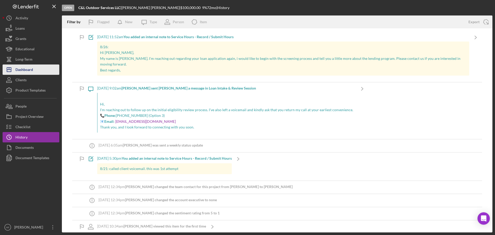
click at [25, 67] on div "Dashboard" at bounding box center [24, 70] width 18 height 12
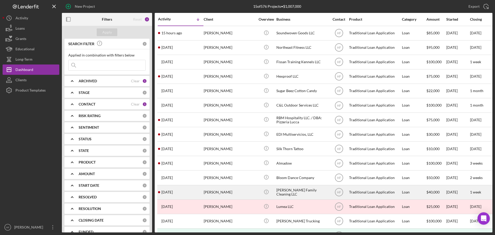
click at [228, 191] on div "[PERSON_NAME]" at bounding box center [230, 192] width 52 height 14
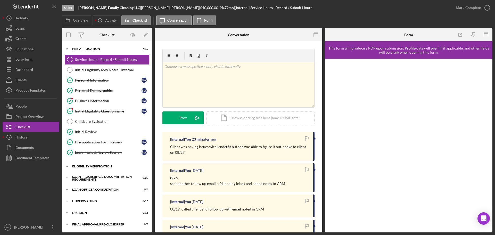
click at [83, 165] on div "Eligibility Verification" at bounding box center [108, 166] width 73 height 3
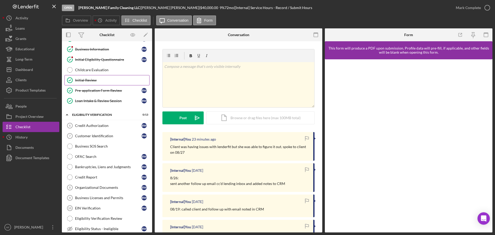
scroll to position [26, 0]
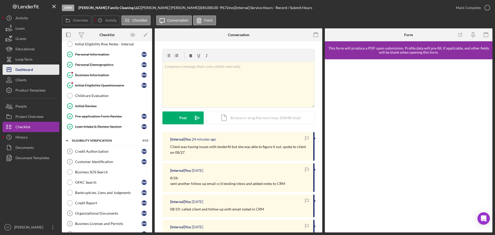
click at [38, 72] on button "Icon/Dashboard Dashboard" at bounding box center [31, 69] width 57 height 10
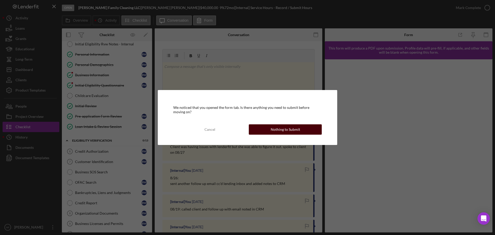
click at [269, 130] on button "Nothing to Submit" at bounding box center [285, 129] width 73 height 10
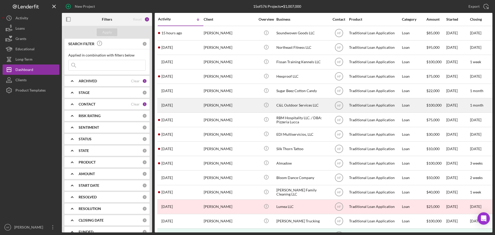
click at [241, 107] on div "[PERSON_NAME]" at bounding box center [230, 106] width 52 height 14
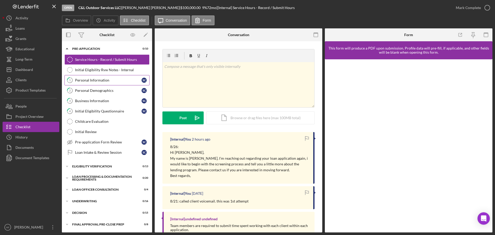
click at [96, 82] on div "Personal Information" at bounding box center [108, 80] width 67 height 4
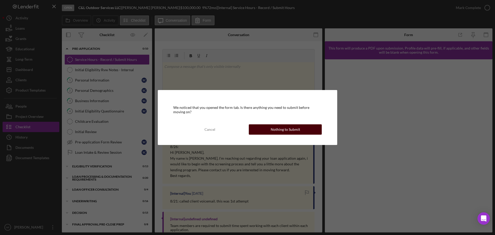
click at [283, 126] on div "Nothing to Submit" at bounding box center [285, 129] width 29 height 10
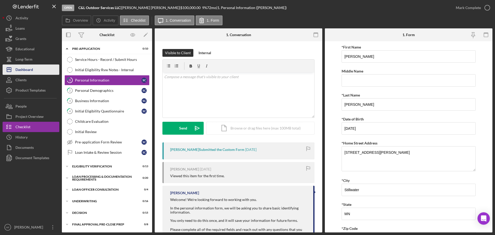
click at [26, 65] on div "Dashboard" at bounding box center [24, 70] width 18 height 12
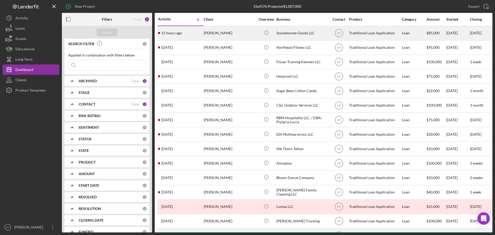
click at [176, 37] on div "15 hours ago [PERSON_NAME]" at bounding box center [180, 33] width 45 height 14
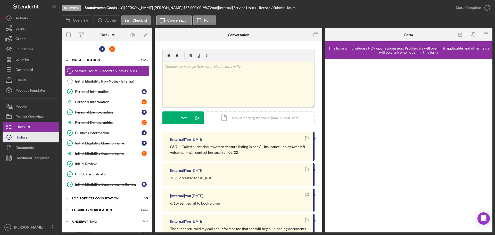
click at [29, 136] on button "Icon/History History" at bounding box center [31, 137] width 57 height 10
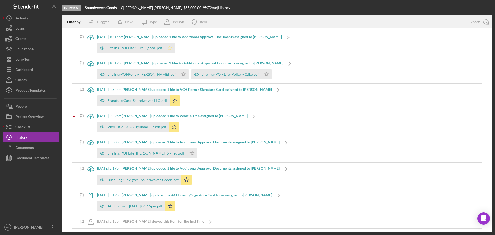
click at [167, 48] on icon "Icon/Star" at bounding box center [170, 48] width 10 height 10
click at [178, 76] on icon "Icon/Star" at bounding box center [183, 74] width 10 height 10
click at [261, 75] on icon "Icon/Star" at bounding box center [266, 74] width 10 height 10
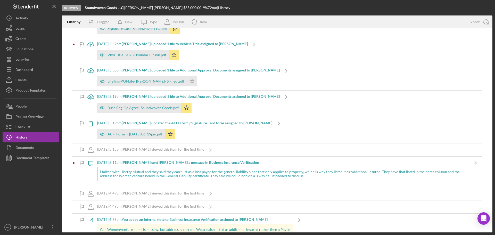
scroll to position [77, 0]
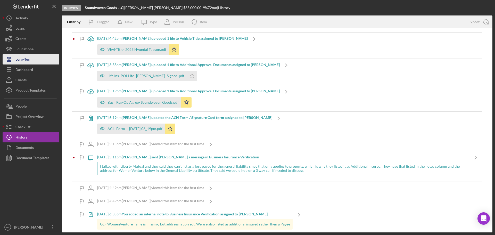
click at [19, 61] on div "Long-Term" at bounding box center [23, 60] width 17 height 12
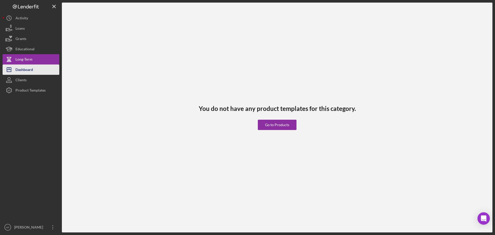
click at [36, 70] on button "Icon/Dashboard Dashboard" at bounding box center [31, 69] width 57 height 10
